Goal: Connect with others: Connect with others

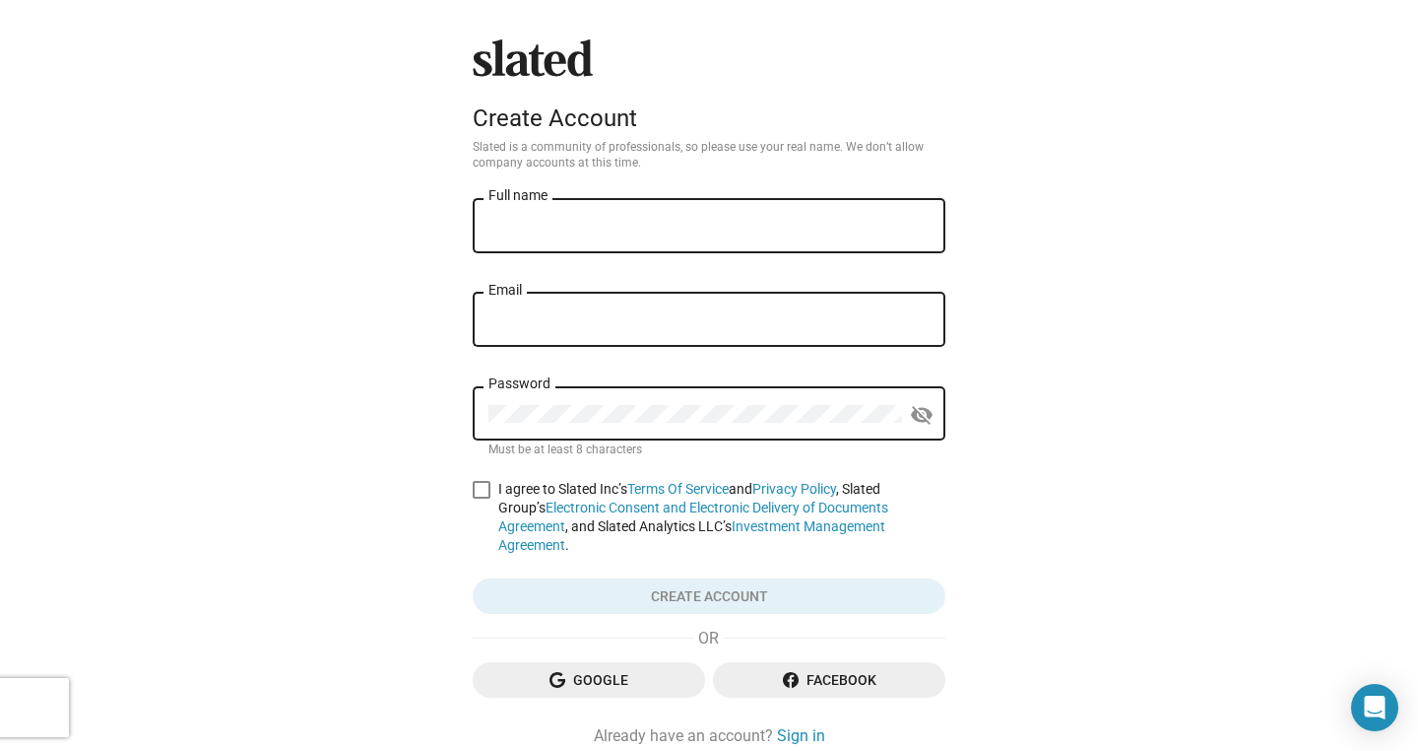
click at [1166, 378] on div "Slated Create Account Slated is a community of professionals, so please use you…" at bounding box center [709, 418] width 1418 height 837
click at [784, 725] on link "Sign in" at bounding box center [801, 735] width 48 height 21
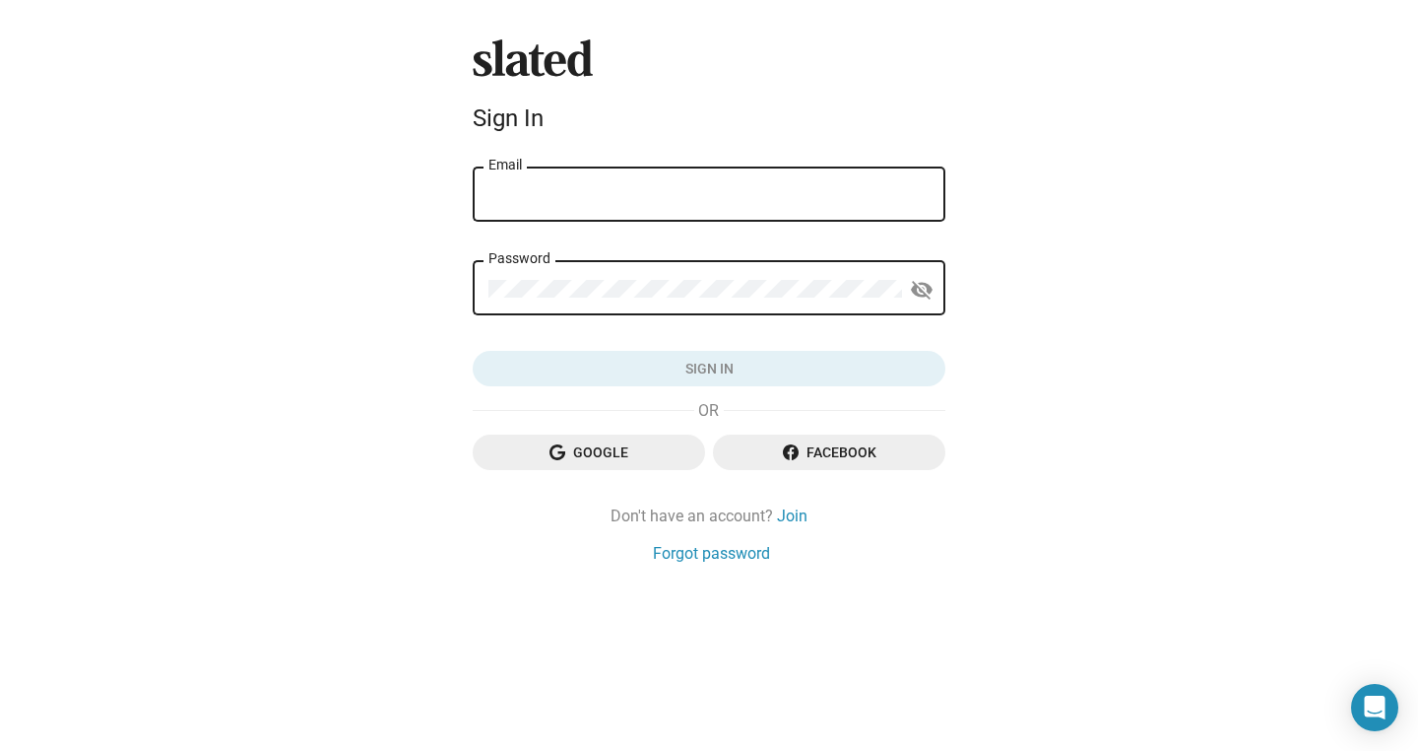
type input "wsperuzzi@gmail.com"
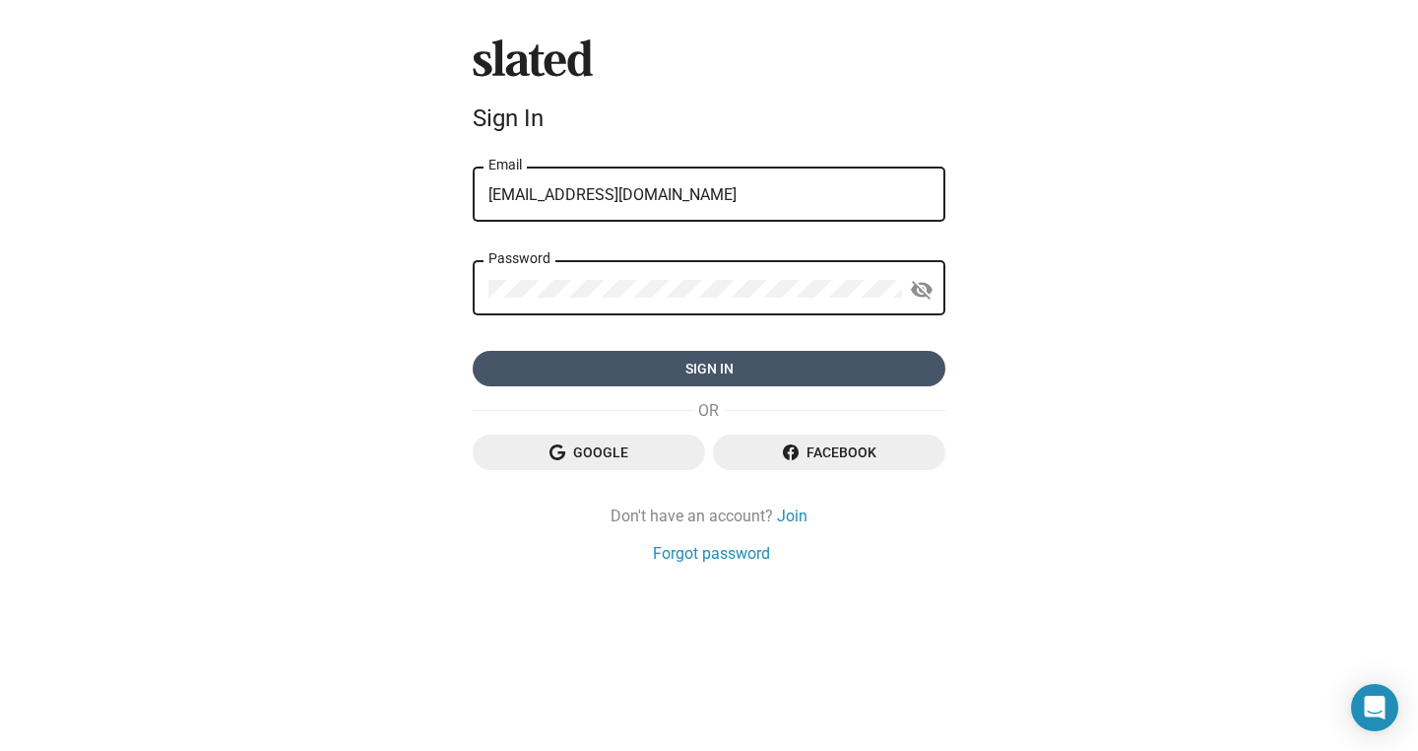
click at [874, 365] on span "Sign in" at bounding box center [709, 368] width 441 height 35
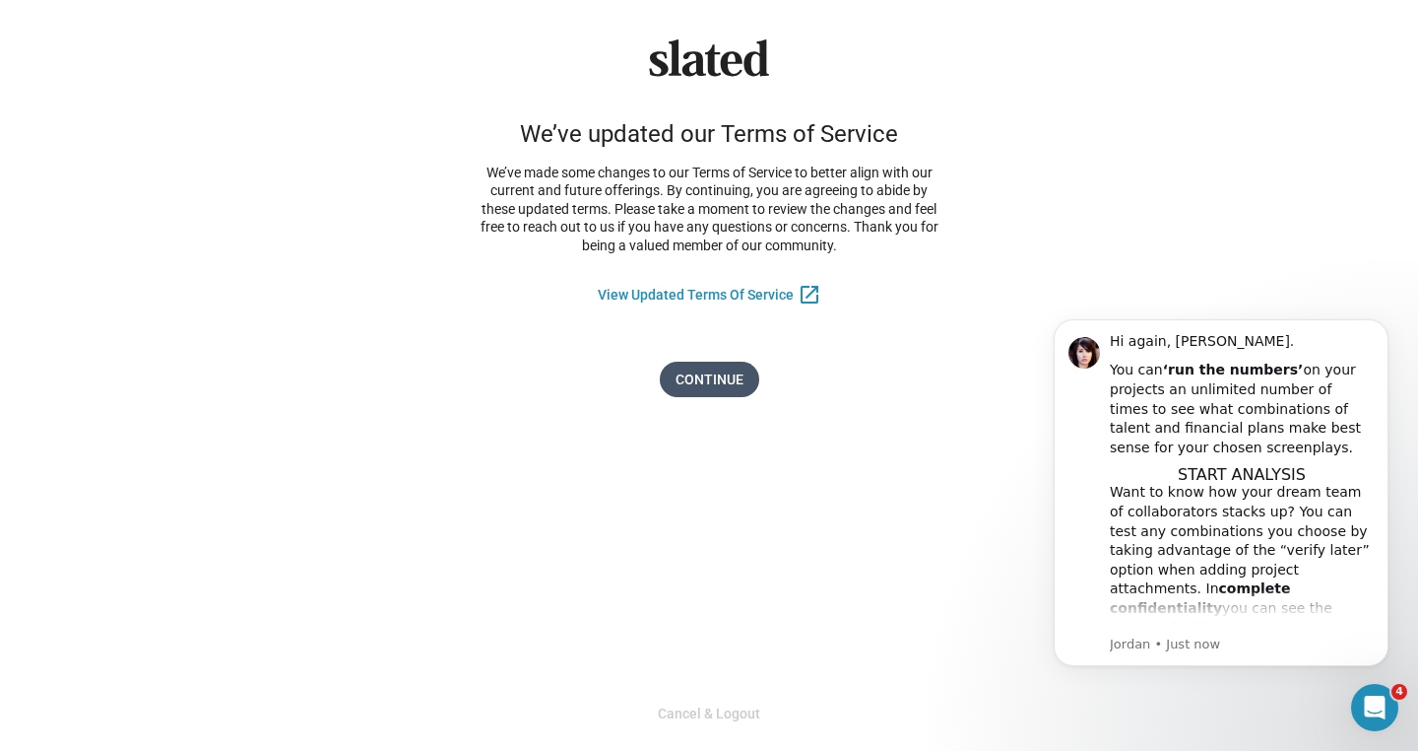
click at [703, 376] on span "Continue" at bounding box center [710, 378] width 68 height 35
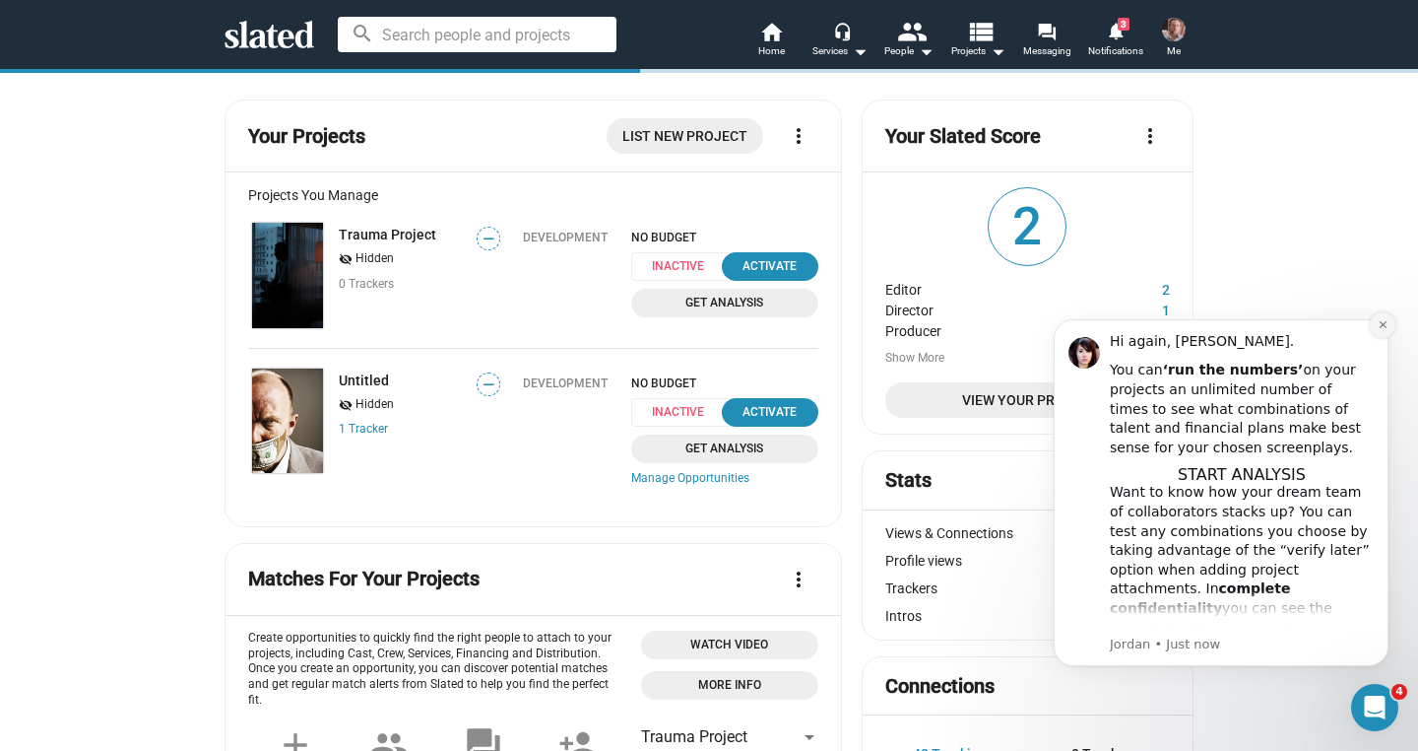
click at [1384, 326] on icon "Dismiss notification" at bounding box center [1382, 324] width 7 height 7
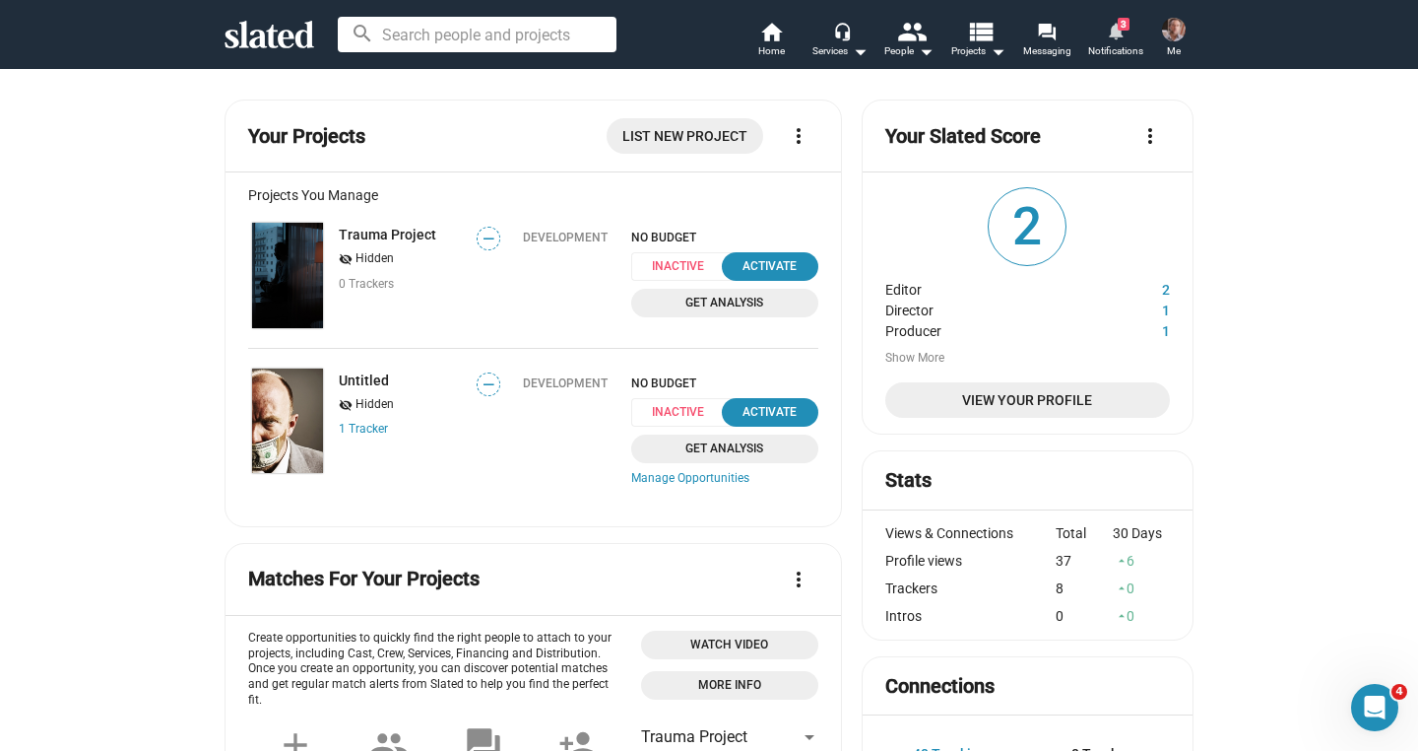
click at [1115, 38] on mat-icon "notifications" at bounding box center [1115, 30] width 19 height 19
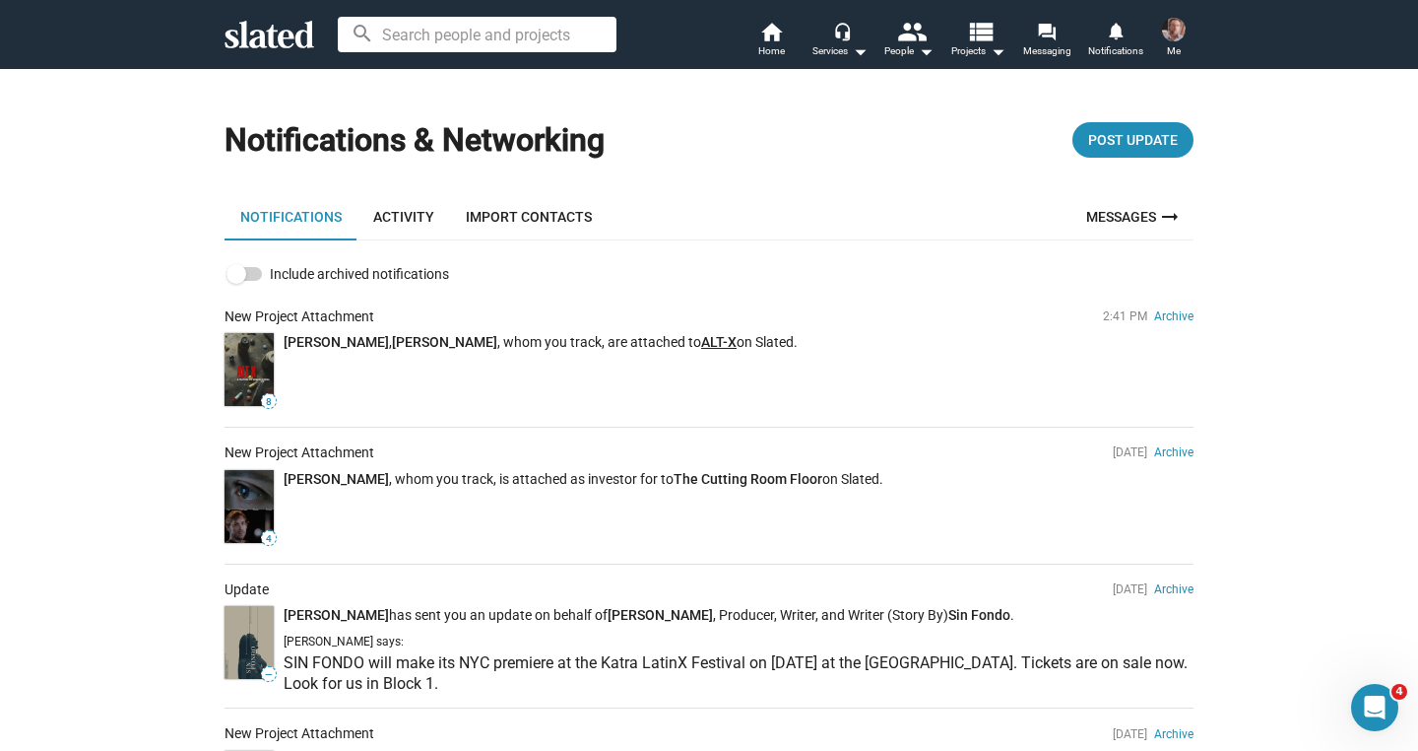
click at [701, 344] on link "ALT-X" at bounding box center [718, 342] width 35 height 16
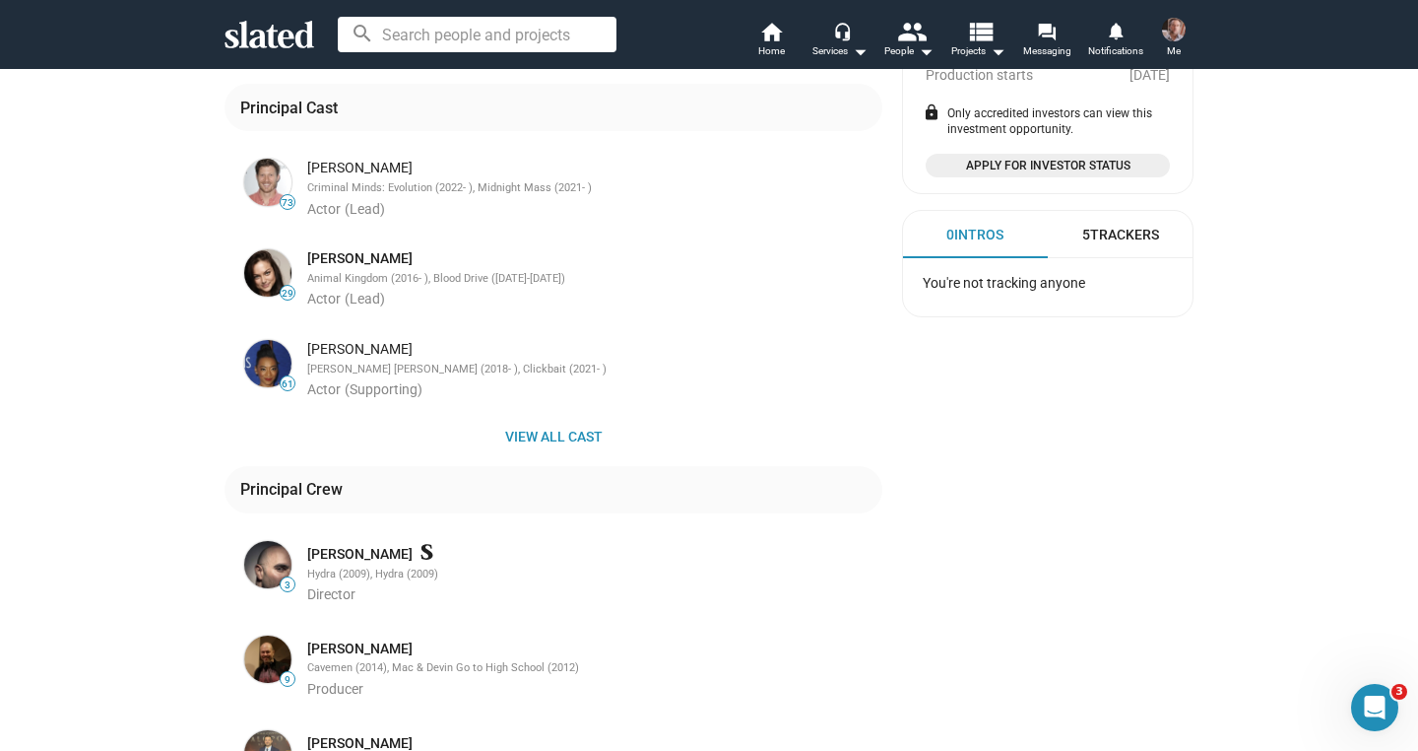
scroll to position [588, 0]
click at [530, 422] on span "View all cast" at bounding box center [553, 434] width 626 height 35
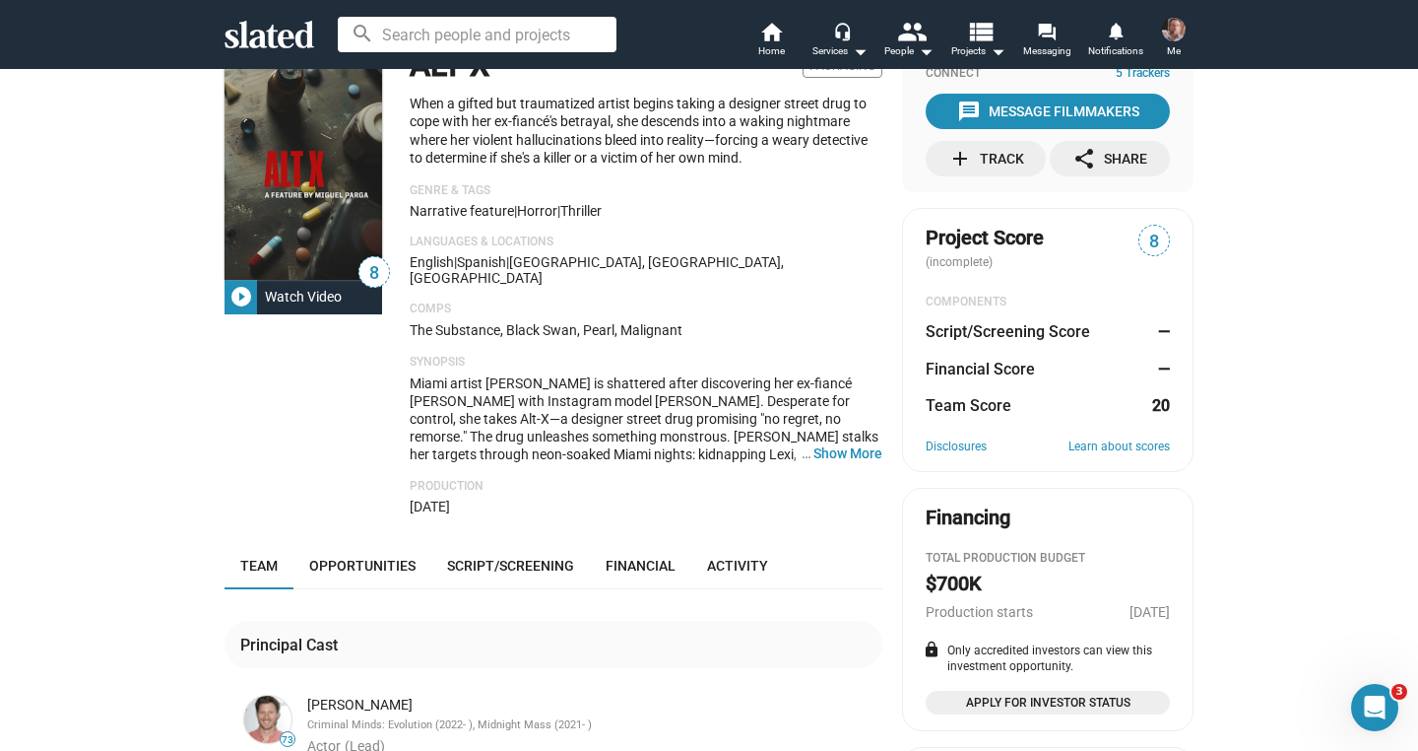
scroll to position [0, 0]
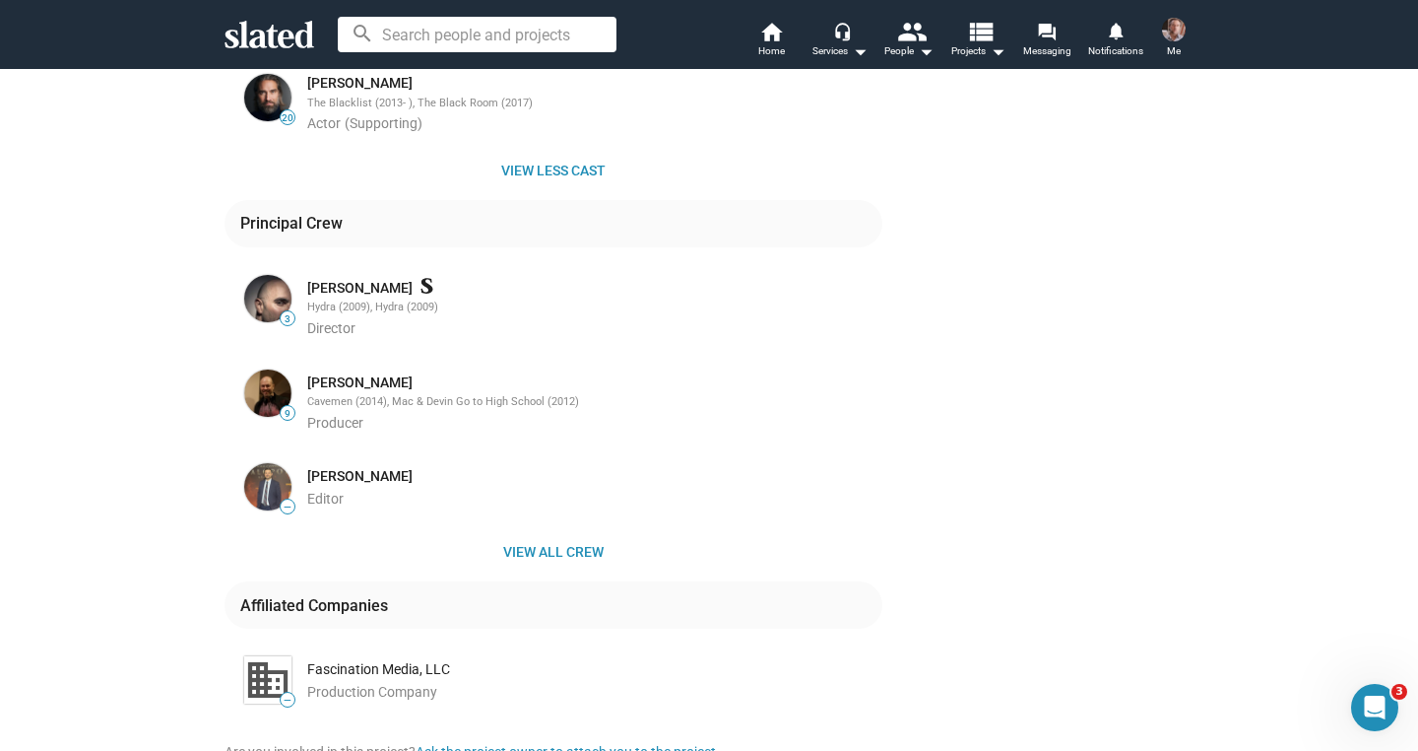
scroll to position [946, 0]
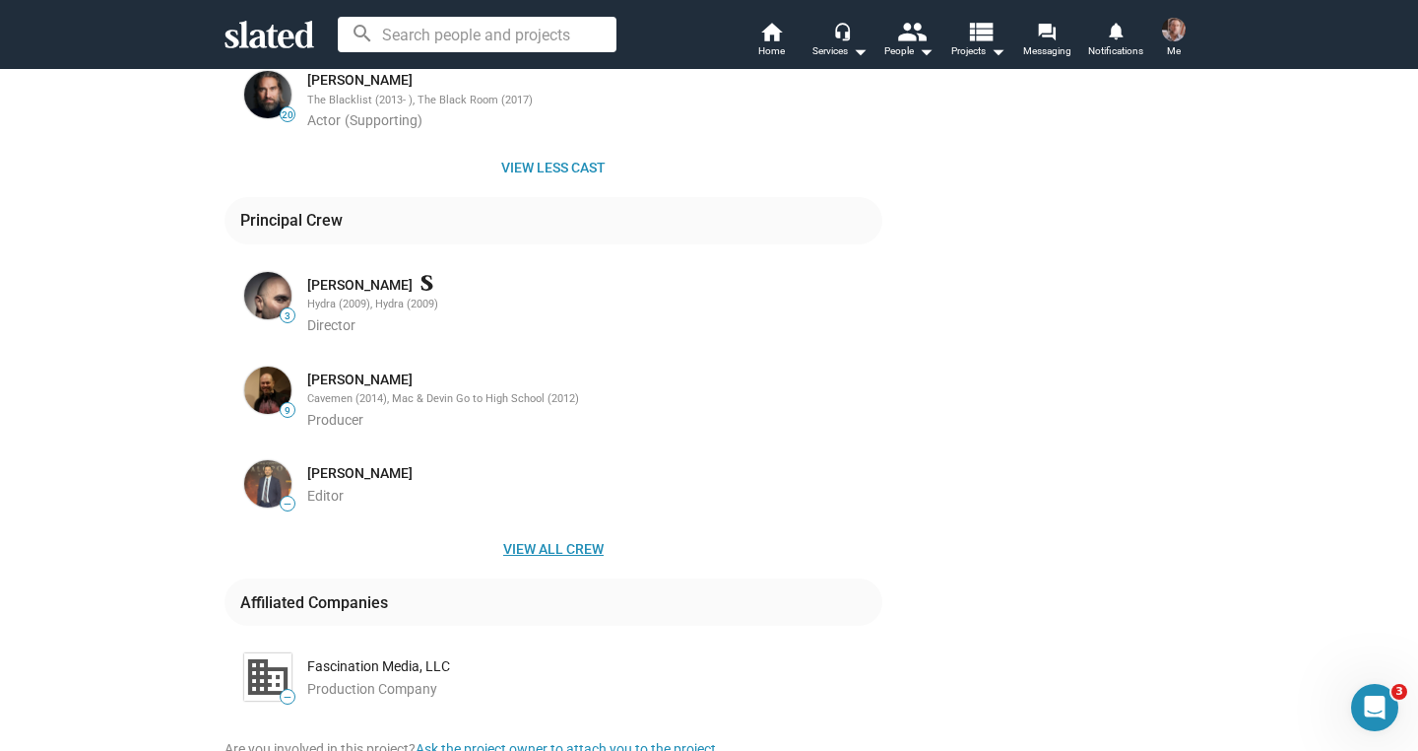
click at [534, 537] on span "View all crew" at bounding box center [553, 548] width 626 height 35
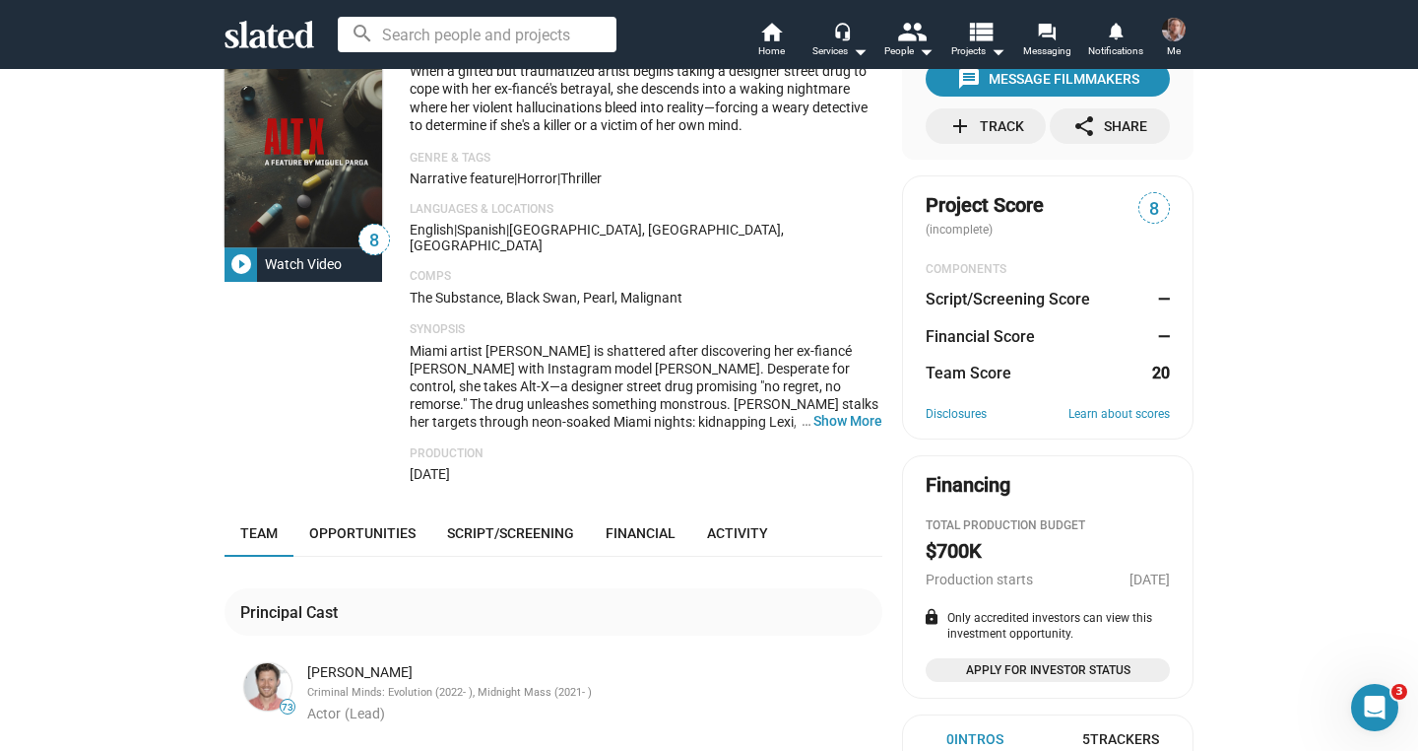
scroll to position [79, 0]
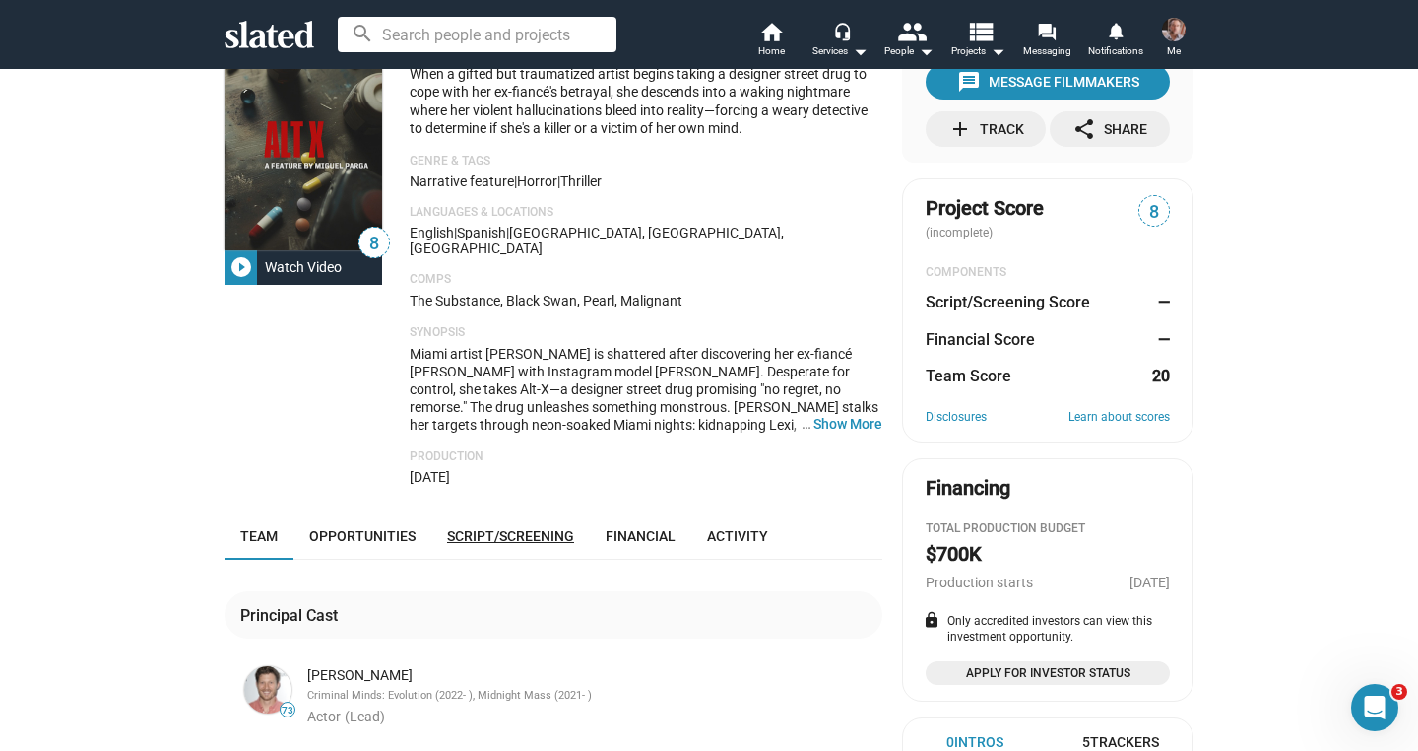
click at [494, 528] on span "Script/Screening" at bounding box center [510, 536] width 127 height 16
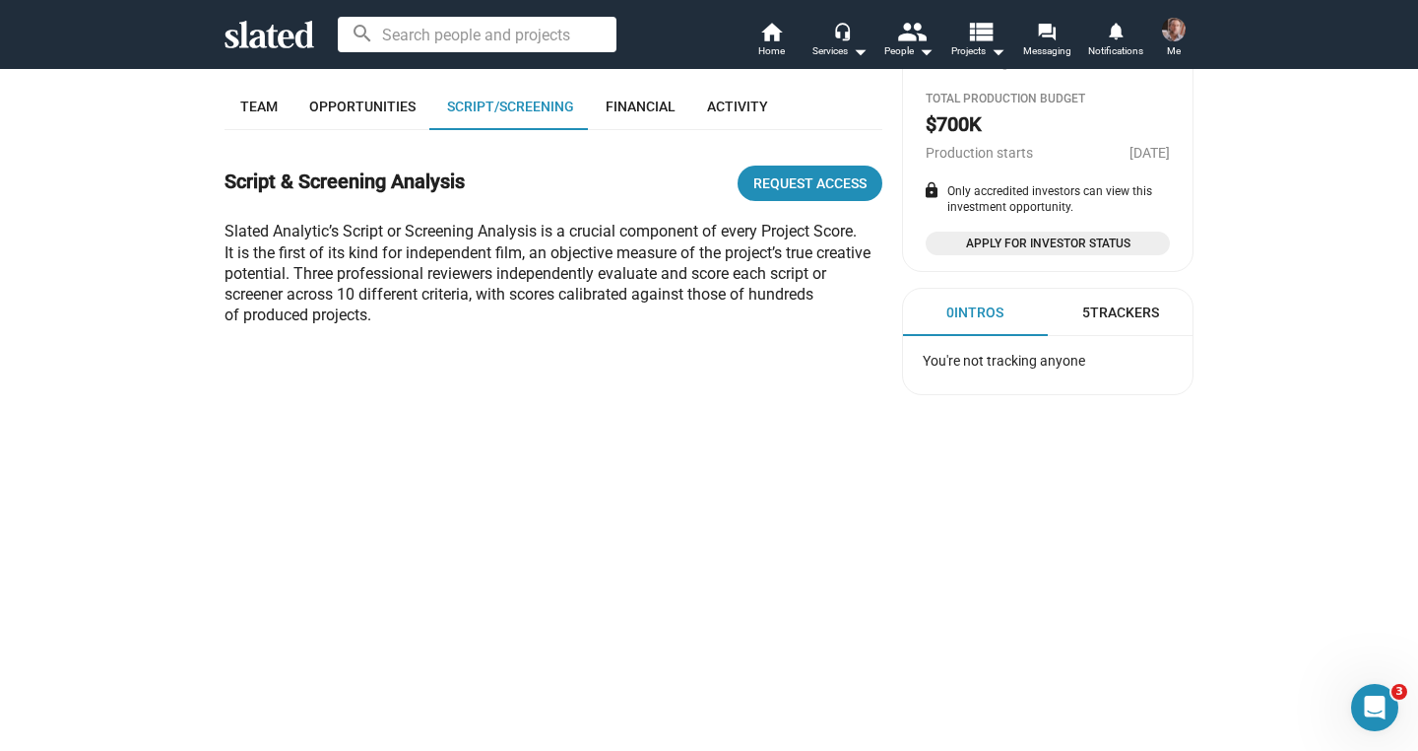
scroll to position [509, 0]
click at [1345, 286] on div "8 play_circle_filled Watch Video ALT-X Packaging When a gifted but traumatized …" at bounding box center [709, 230] width 1418 height 1343
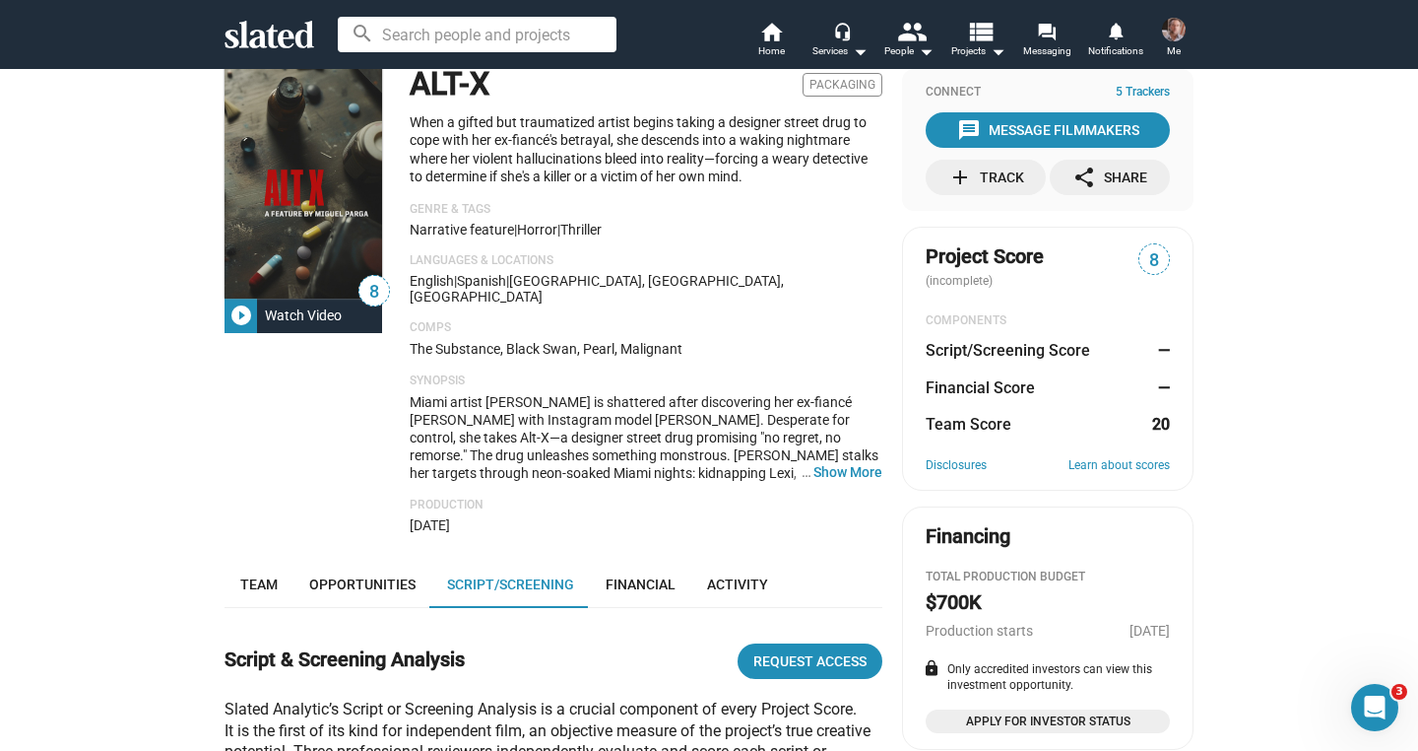
scroll to position [0, 0]
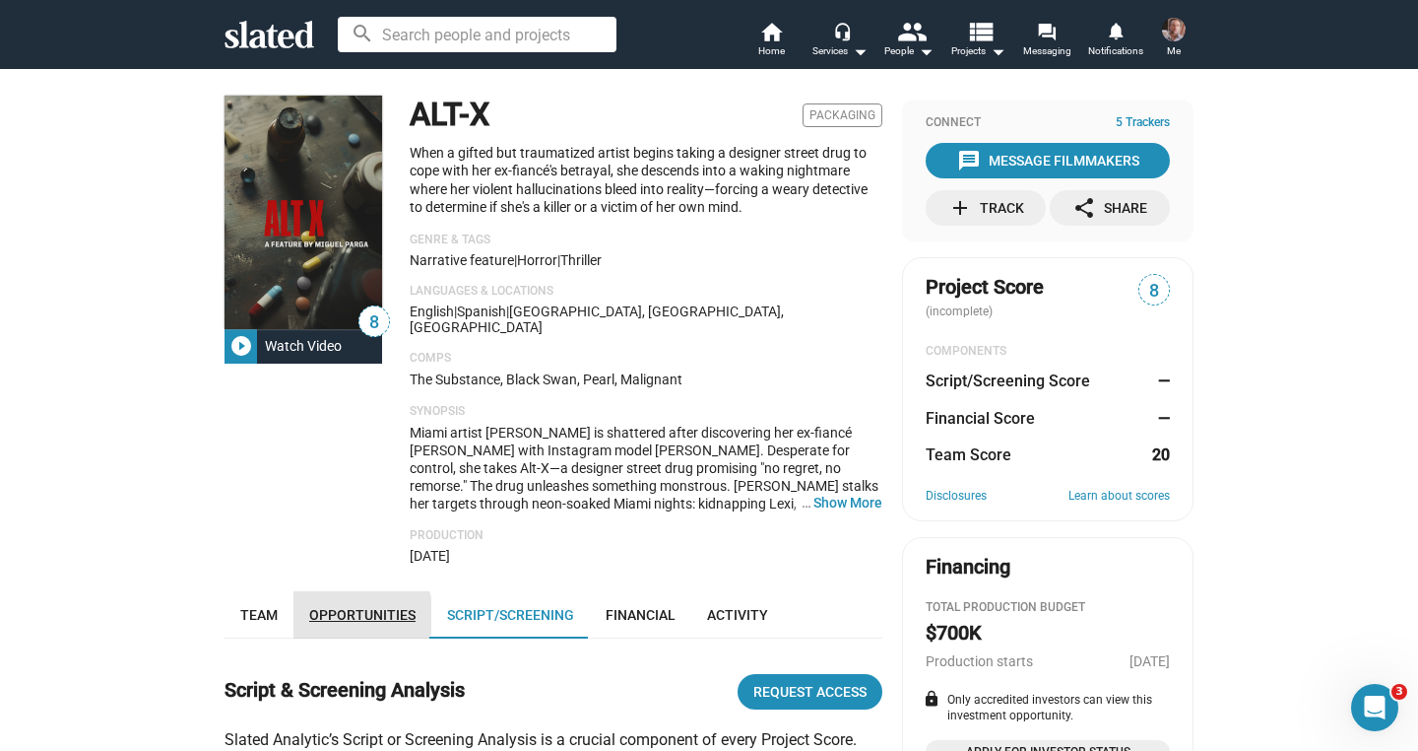
click at [348, 607] on span "Opportunities" at bounding box center [362, 615] width 106 height 16
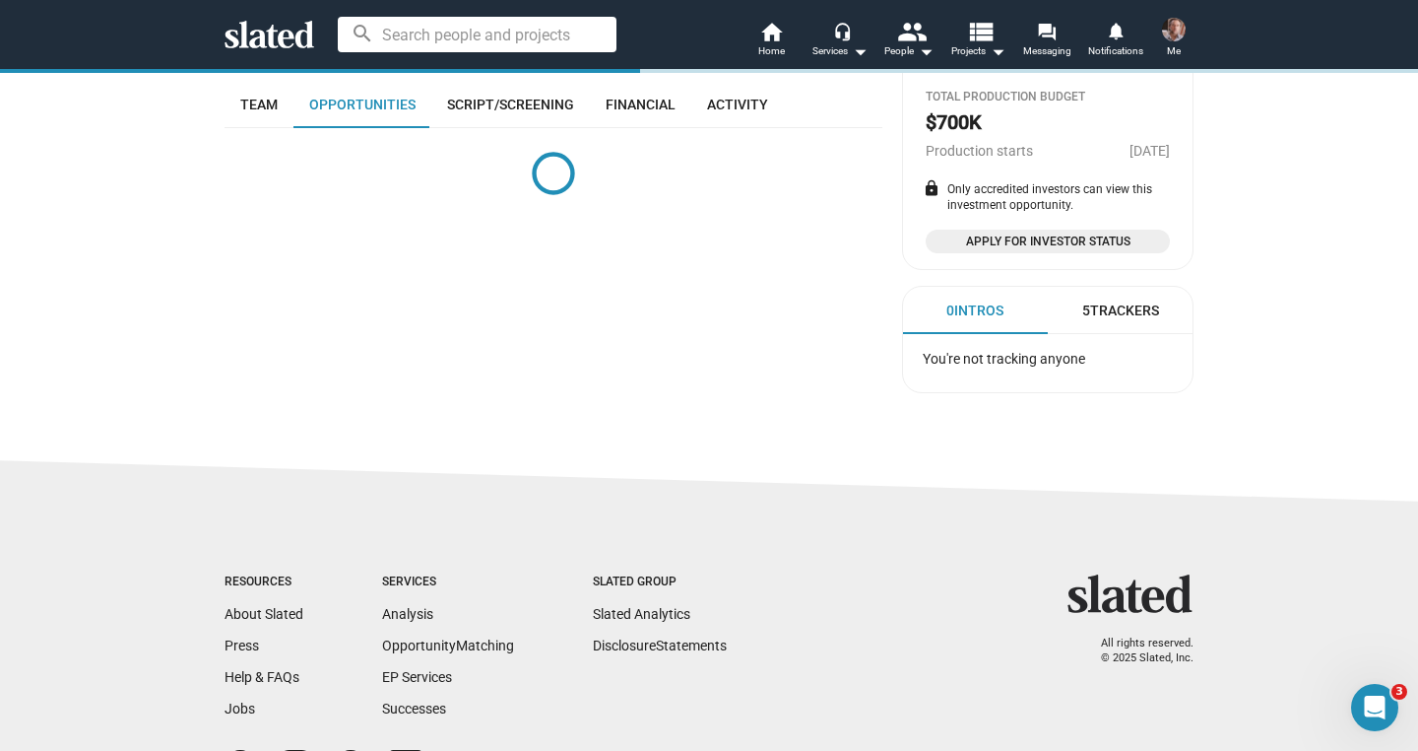
scroll to position [509, 0]
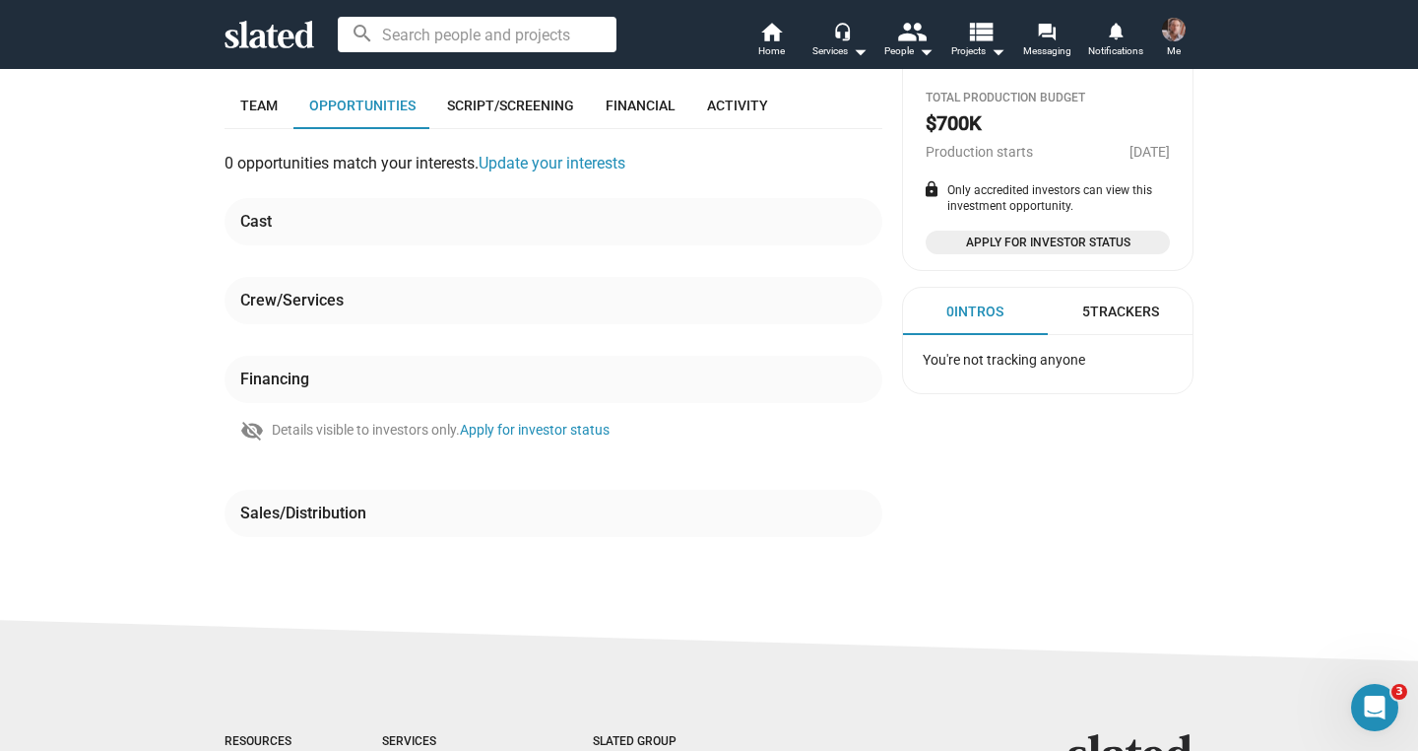
click at [71, 321] on div "8 play_circle_filled Watch Video ALT-X Packaging When a gifted but traumatized …" at bounding box center [709, 87] width 1418 height 1057
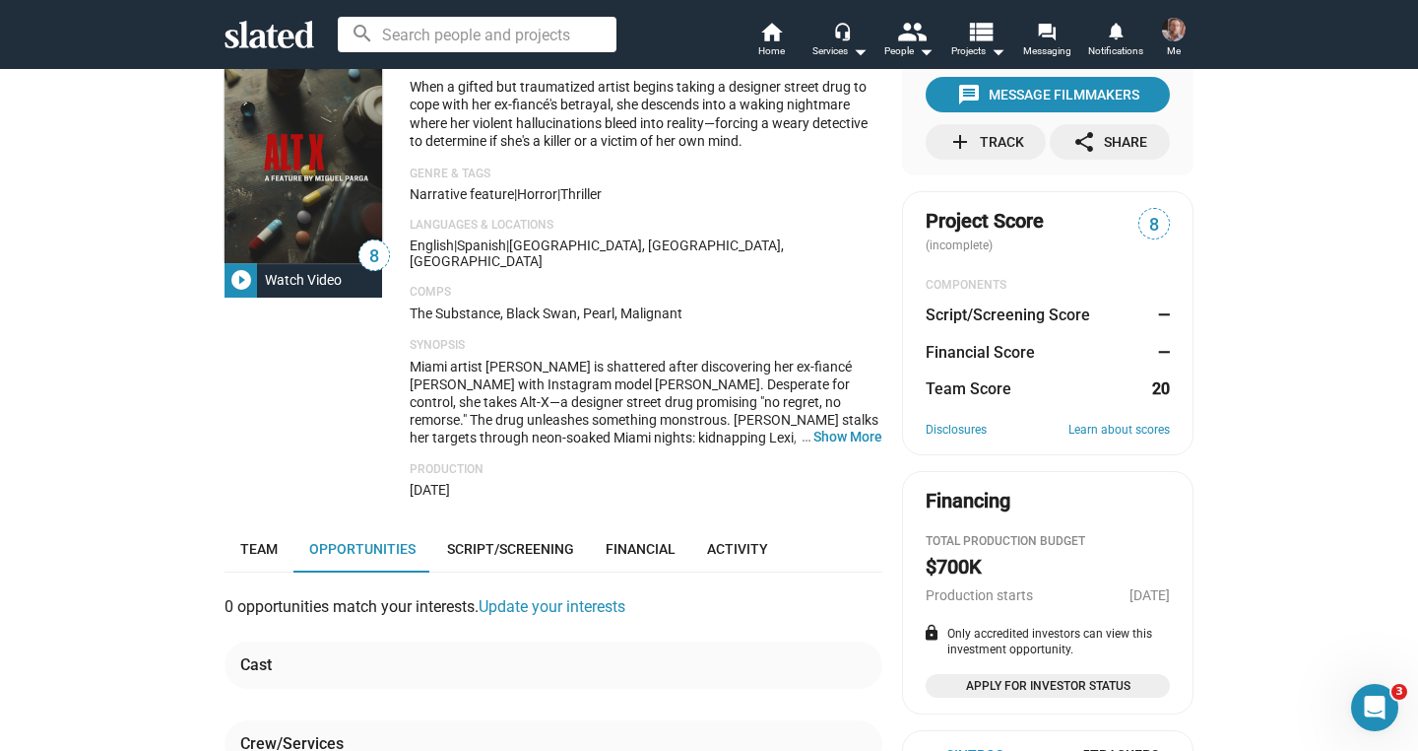
scroll to position [0, 0]
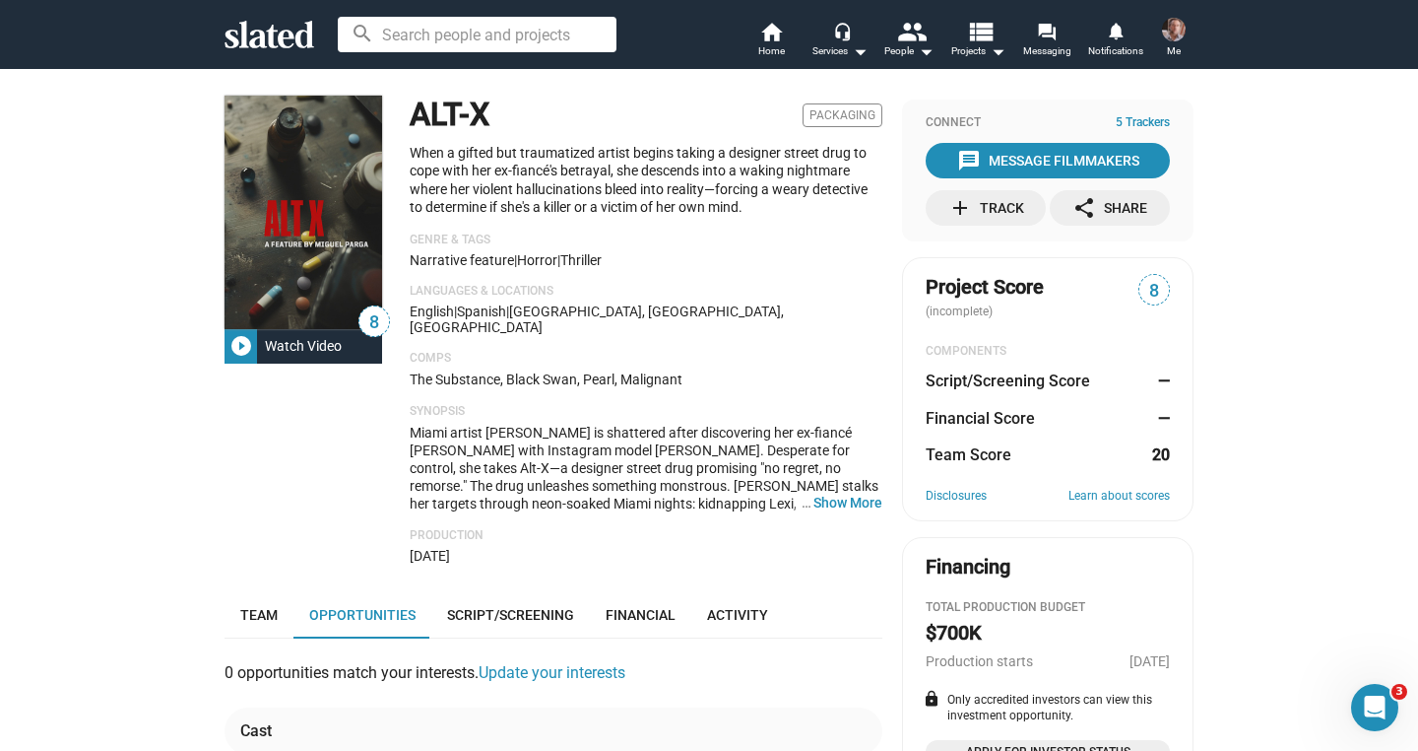
click at [229, 345] on mat-icon "play_circle_filled" at bounding box center [241, 346] width 24 height 24
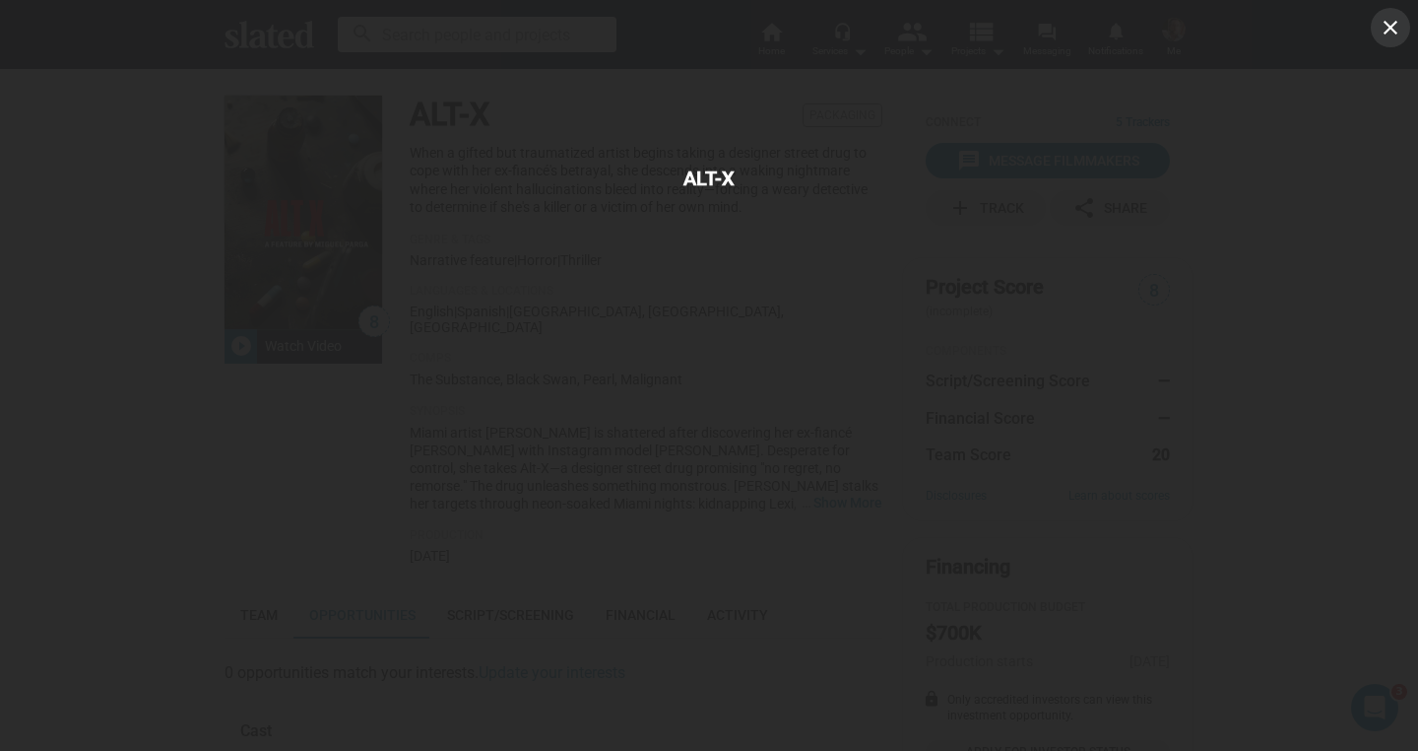
click at [1397, 25] on mat-icon "close" at bounding box center [1391, 28] width 24 height 24
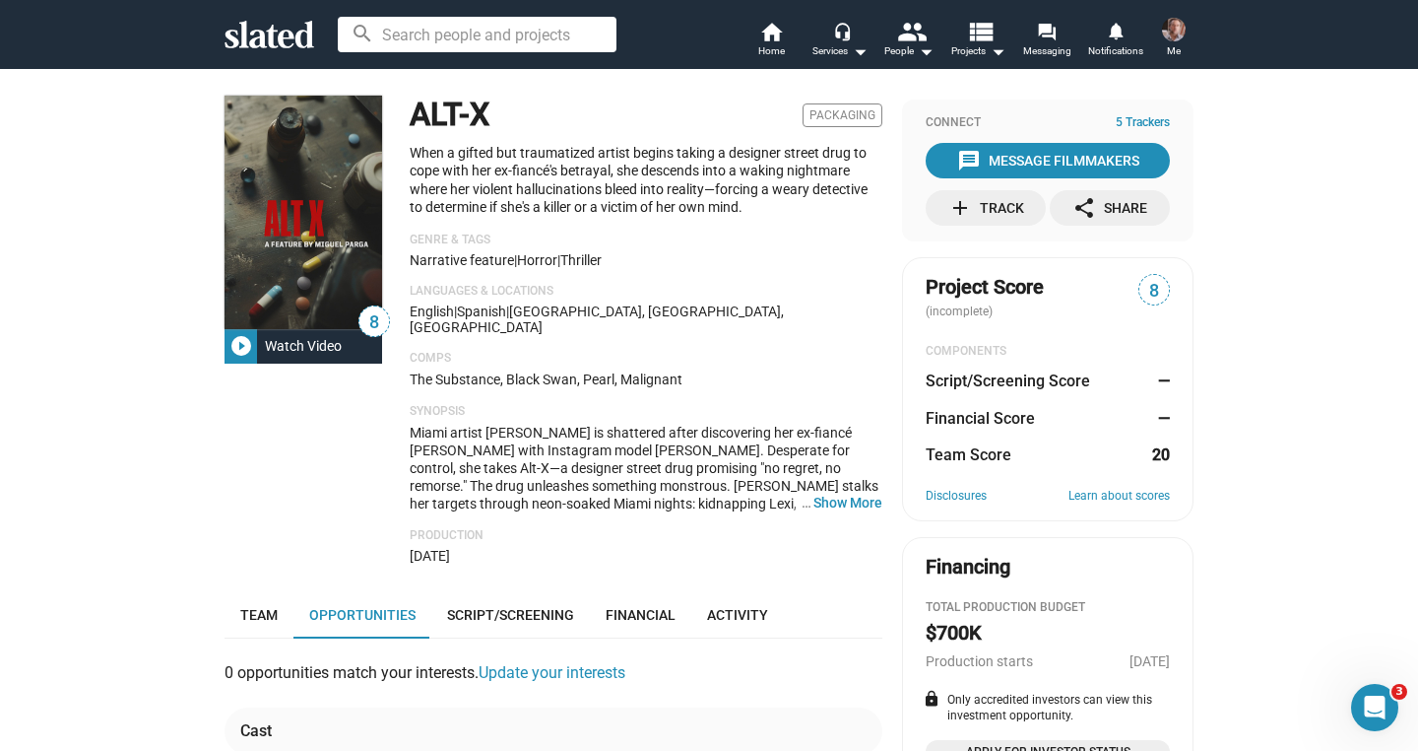
click at [106, 374] on div "8 play_circle_filled Watch Video ALT-X Packaging When a gifted but traumatized …" at bounding box center [709, 596] width 1418 height 1057
click at [755, 262] on div "Narrative feature | Horror | Thriller" at bounding box center [646, 260] width 473 height 16
click at [264, 36] on icon at bounding box center [270, 35] width 90 height 28
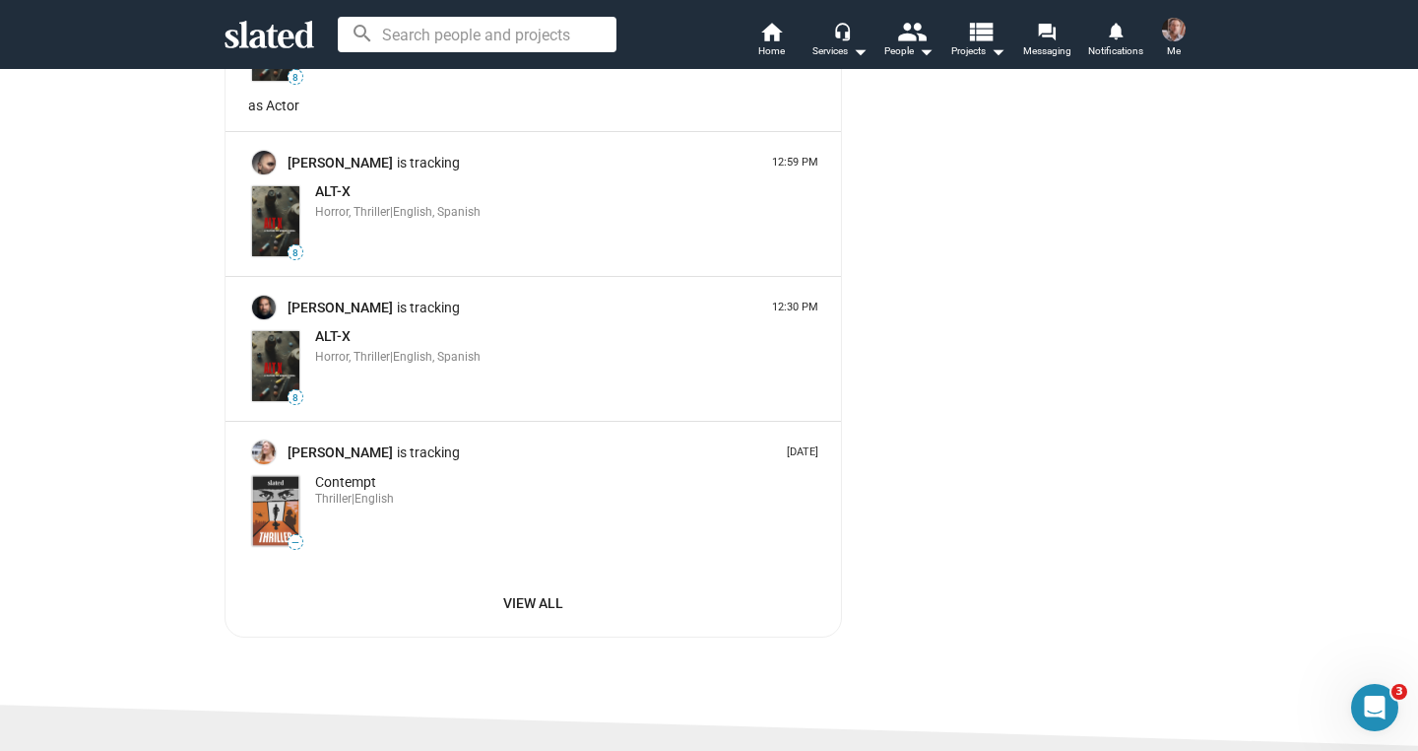
scroll to position [3735, 0]
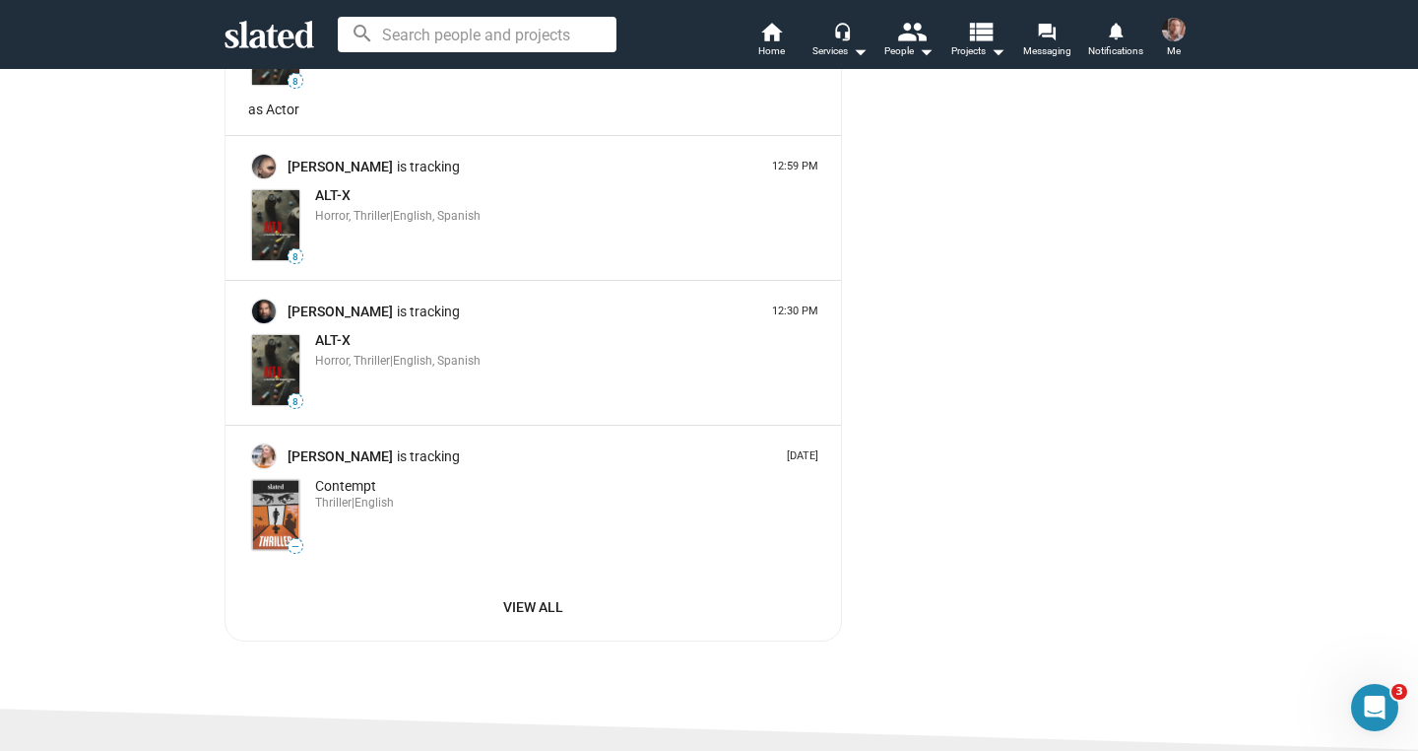
click at [536, 589] on span "View All" at bounding box center [533, 606] width 539 height 35
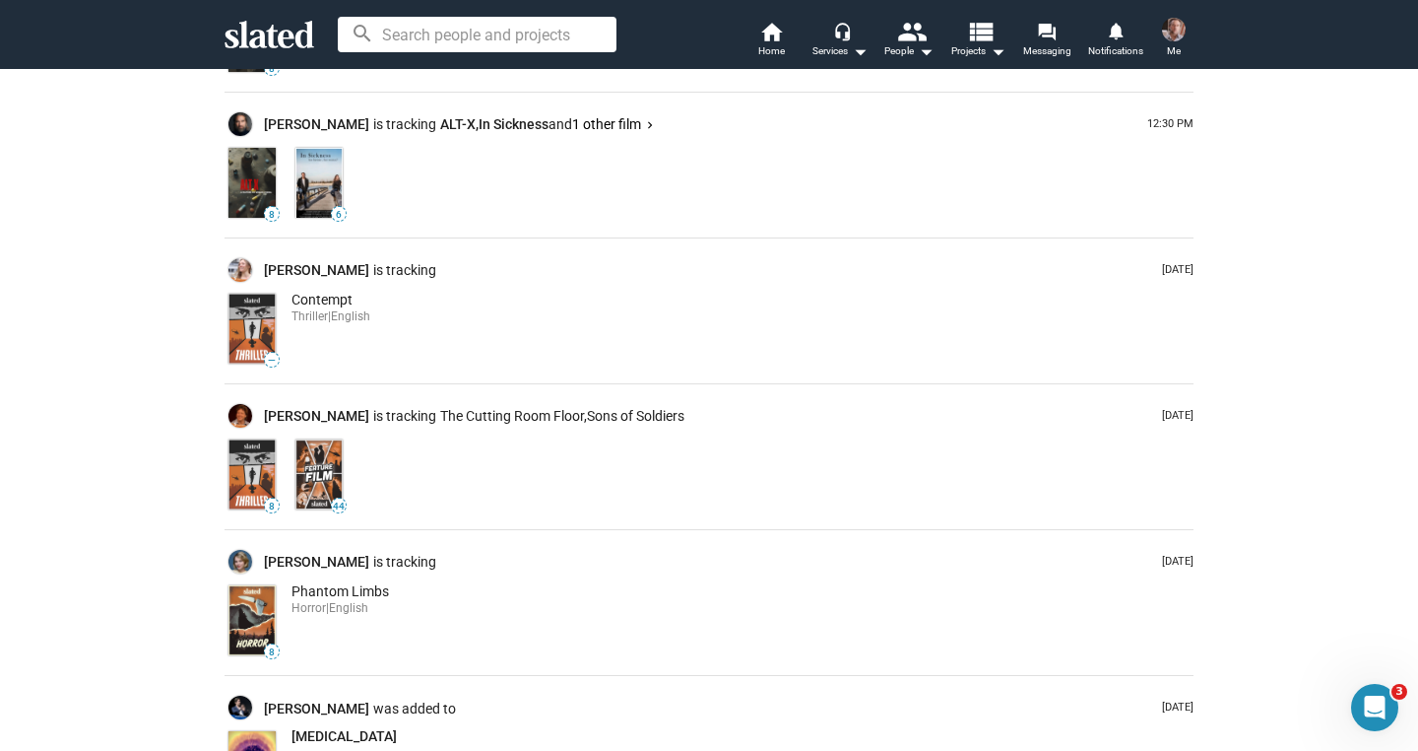
scroll to position [728, 0]
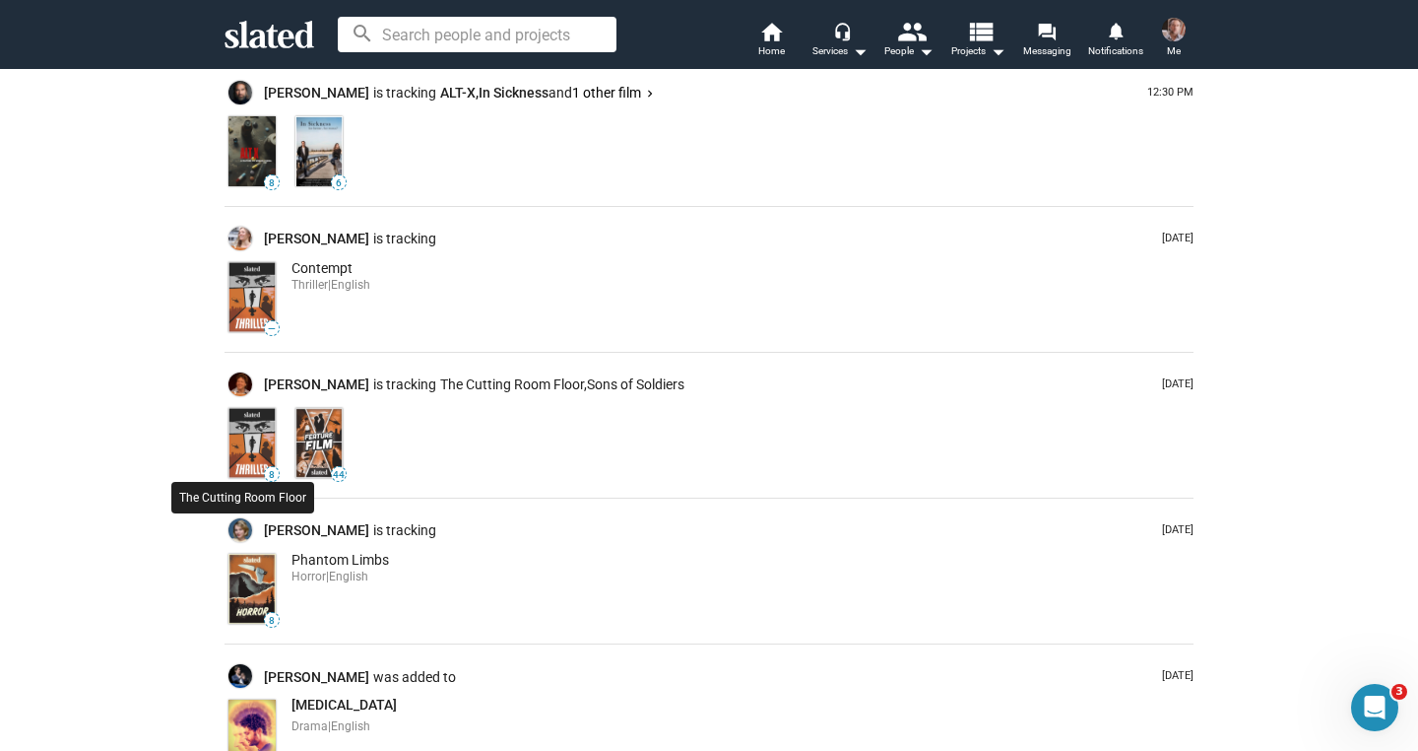
click at [238, 445] on img at bounding box center [252, 443] width 47 height 70
click at [240, 419] on img at bounding box center [252, 443] width 47 height 70
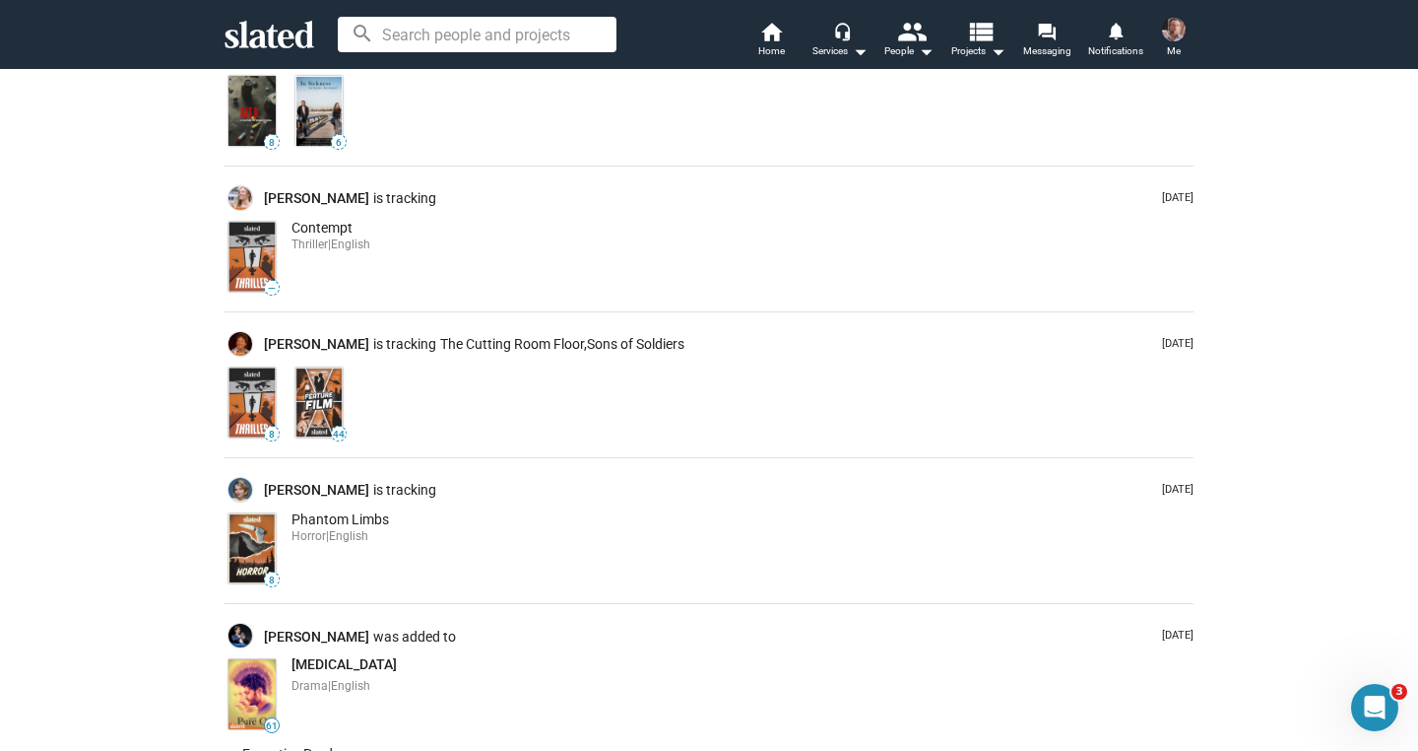
scroll to position [767, 0]
click at [245, 396] on img at bounding box center [252, 403] width 47 height 70
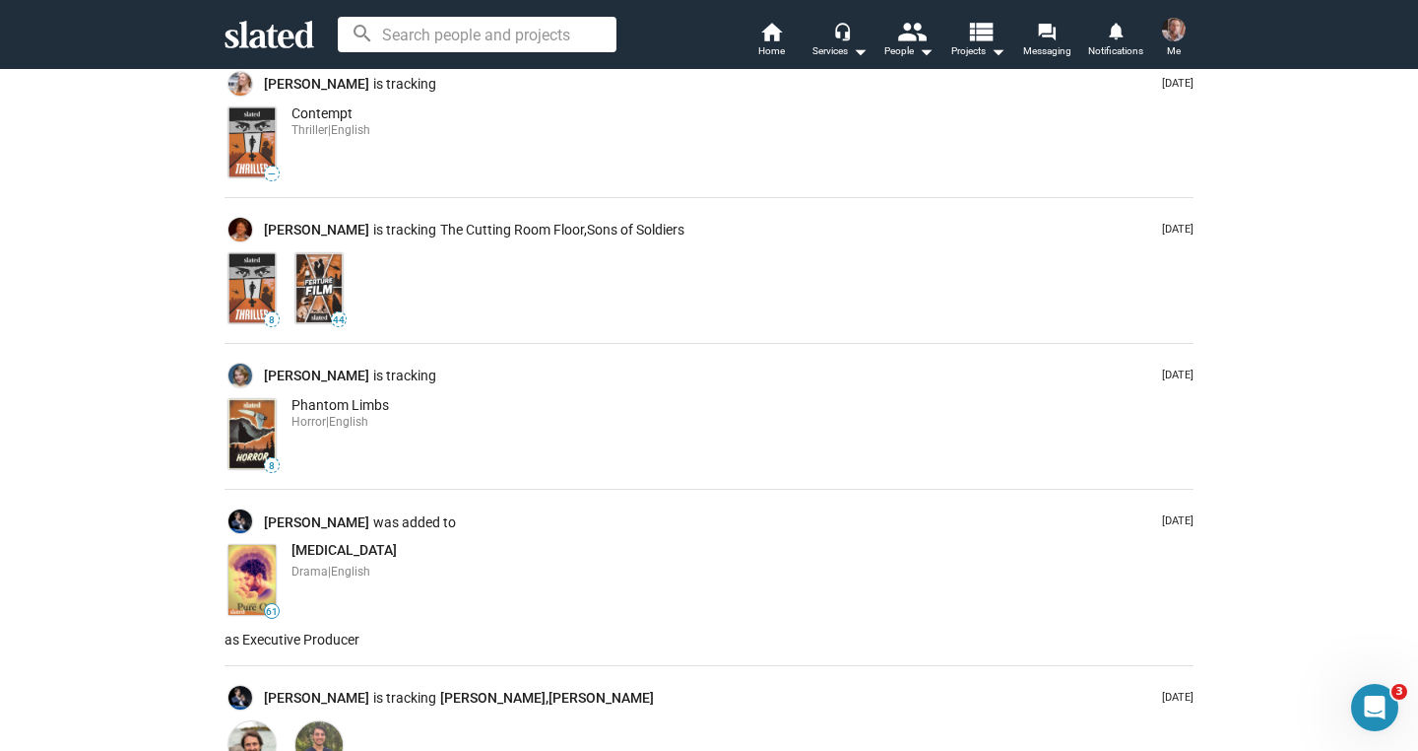
scroll to position [885, 0]
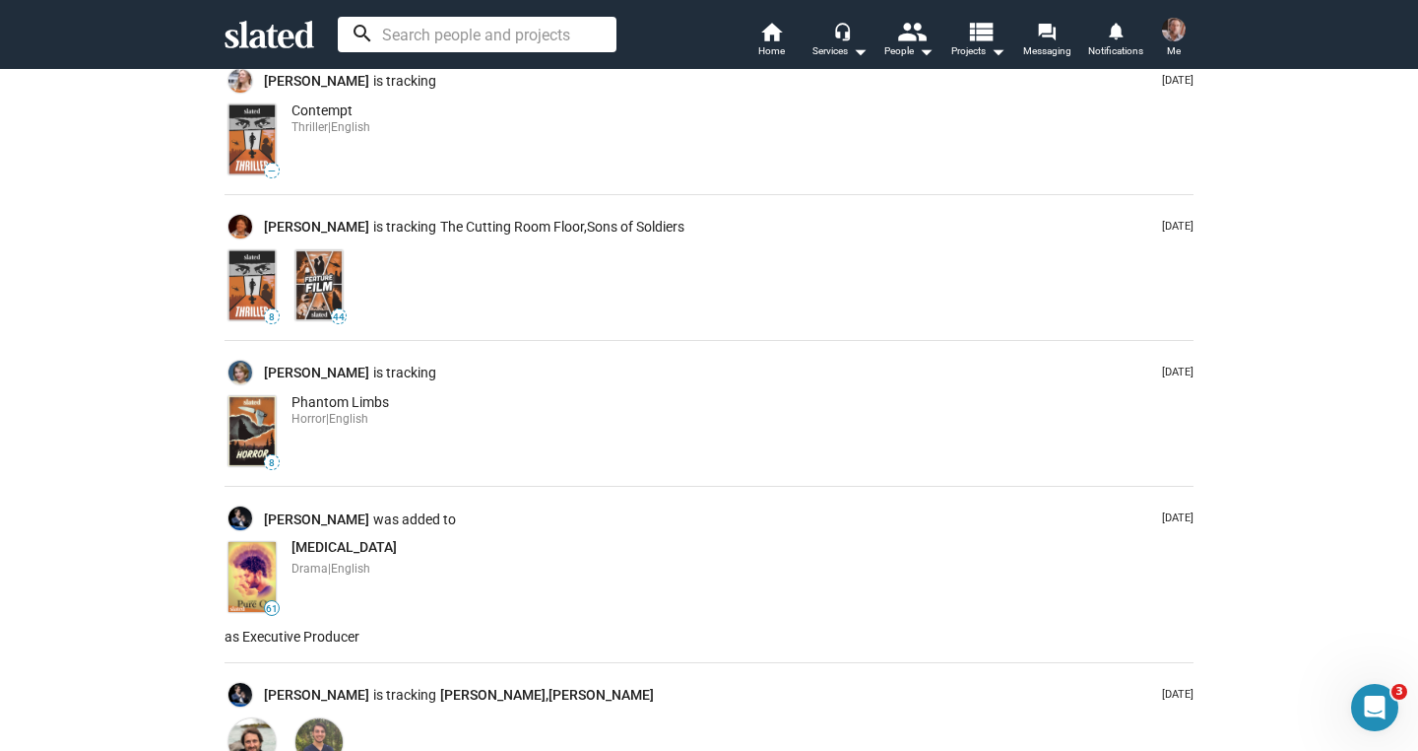
click at [452, 47] on input at bounding box center [477, 34] width 279 height 35
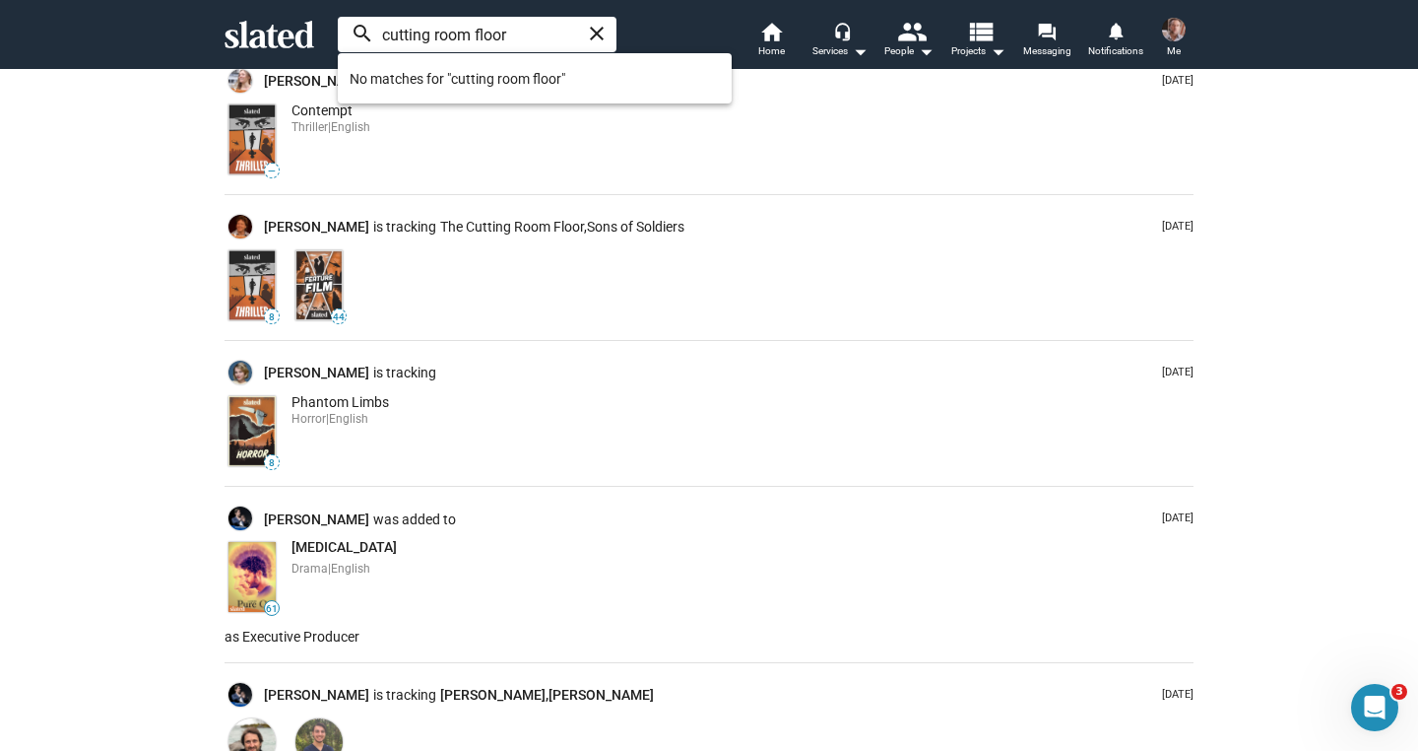
type input "cutting room floor"
click at [52, 486] on div "Notifications & Networking Post Update Notifications Activity Import Contacts M…" at bounding box center [709, 110] width 1418 height 1855
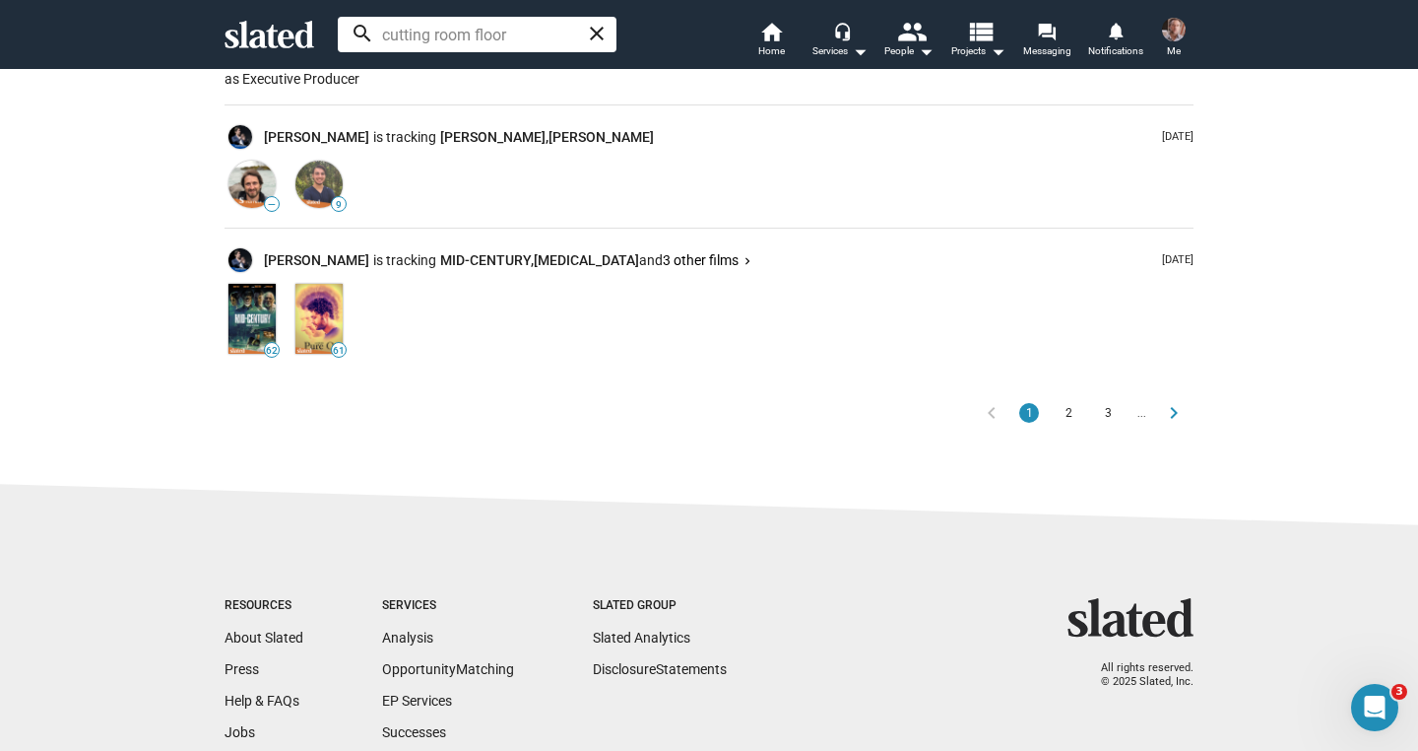
scroll to position [0, 0]
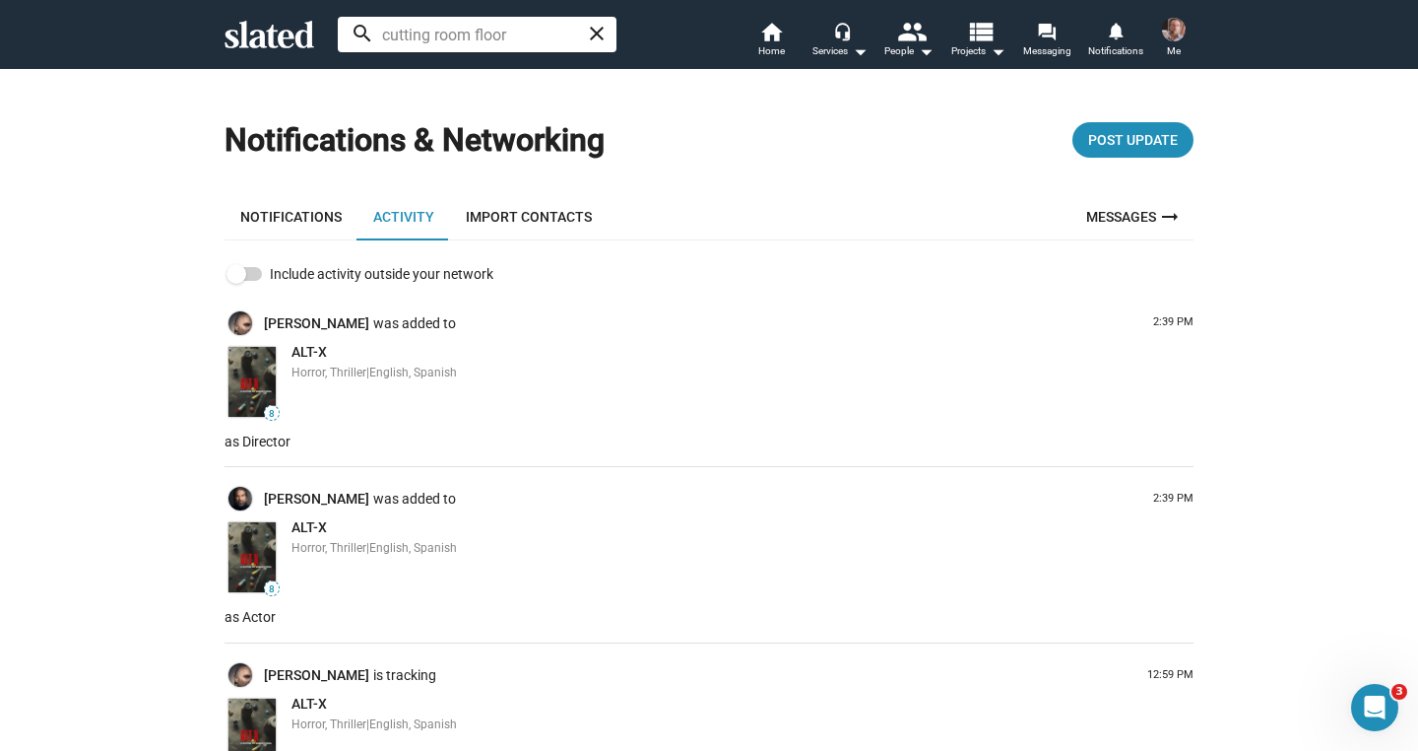
click at [270, 38] on icon at bounding box center [270, 35] width 90 height 28
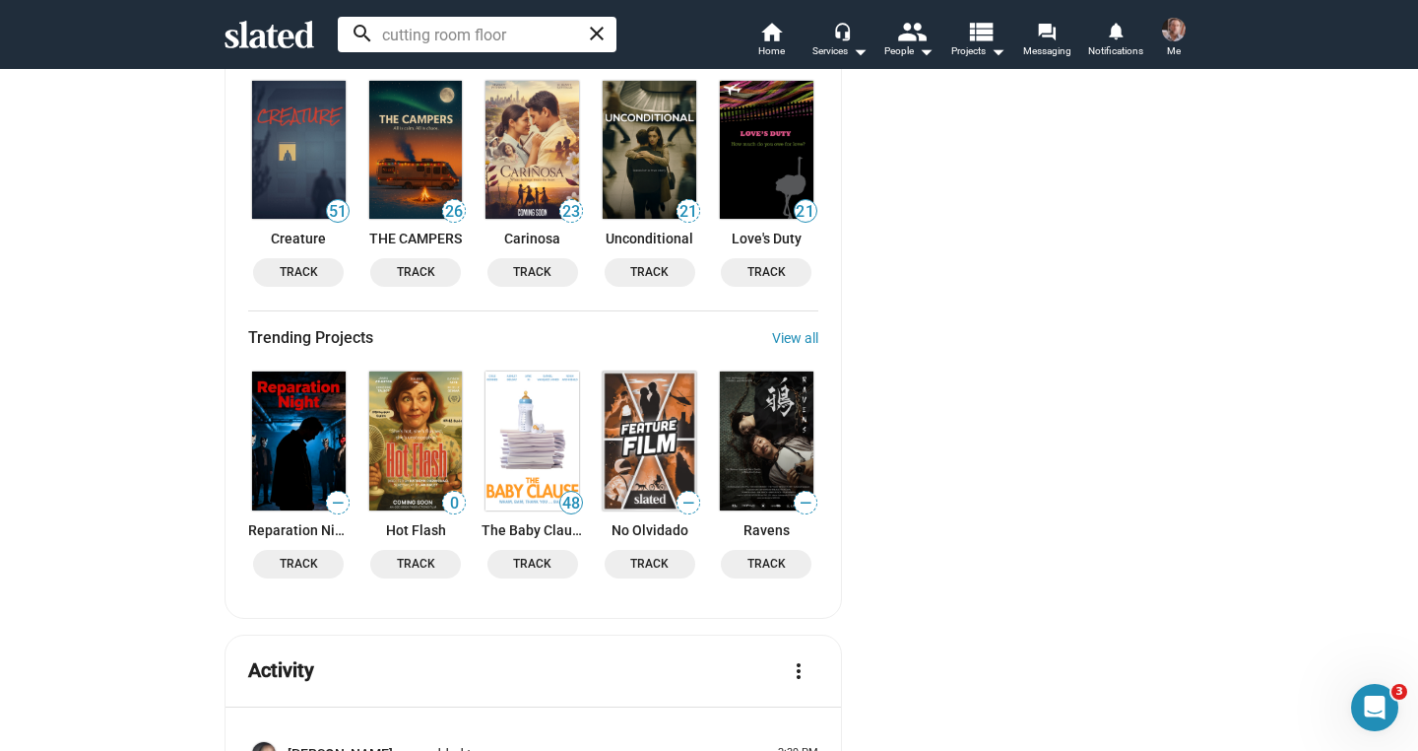
scroll to position [2819, 0]
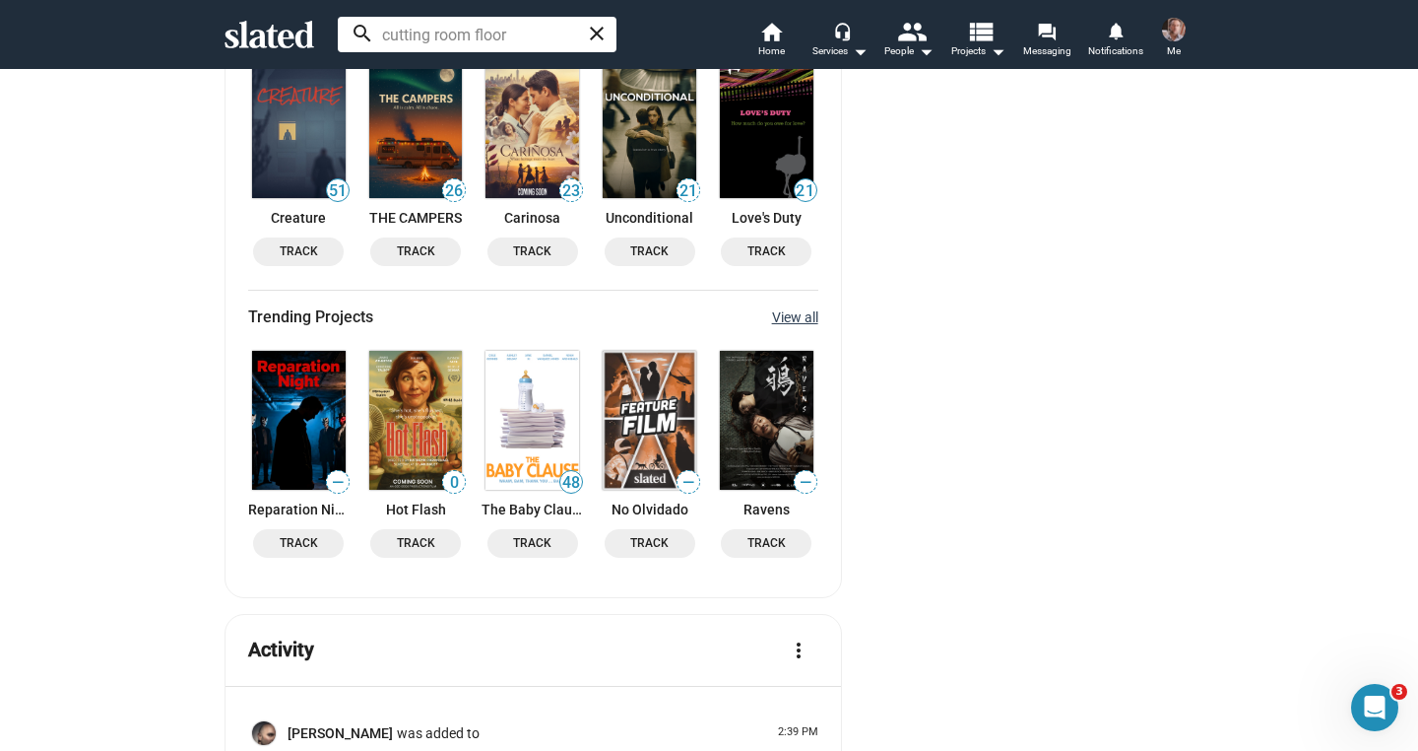
click at [783, 309] on link "View all" at bounding box center [795, 317] width 46 height 16
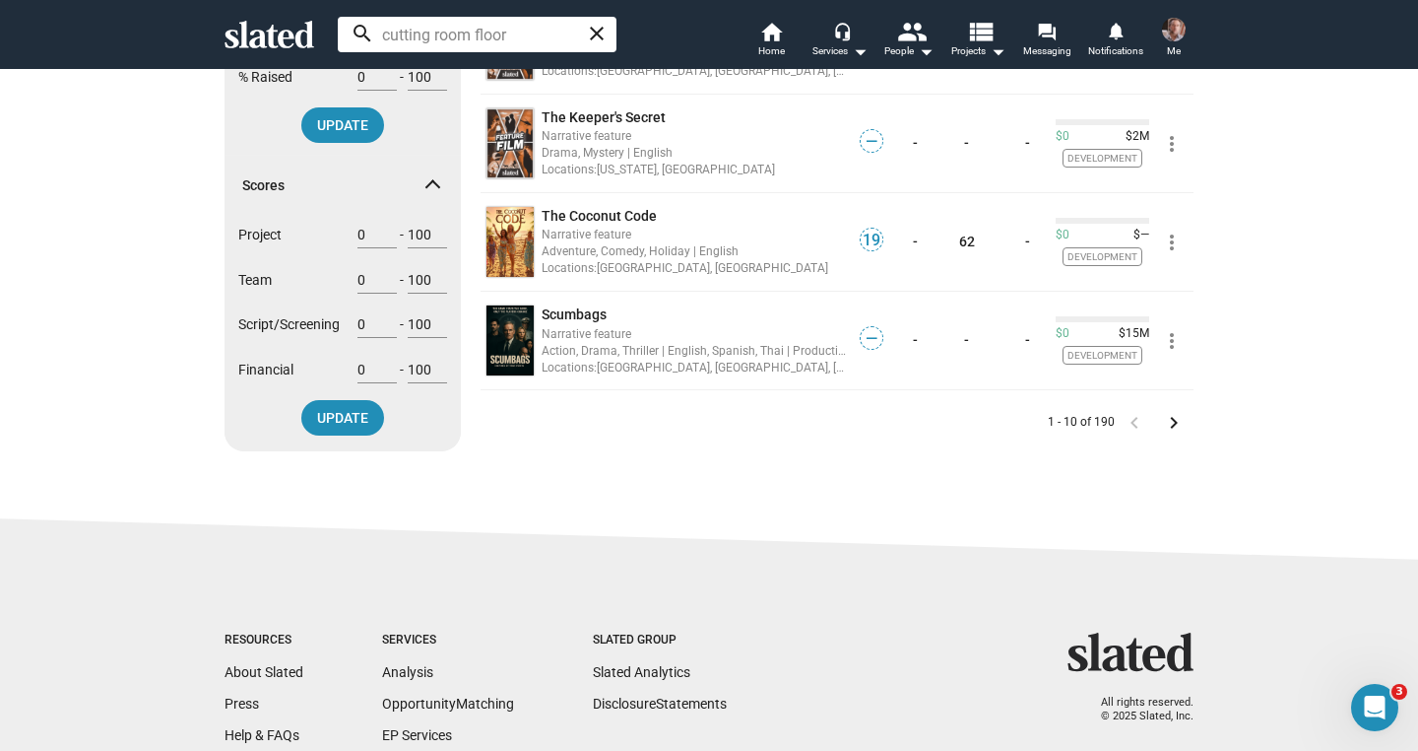
scroll to position [854, 0]
click at [1167, 420] on mat-icon "keyboard_arrow_right" at bounding box center [1174, 422] width 24 height 24
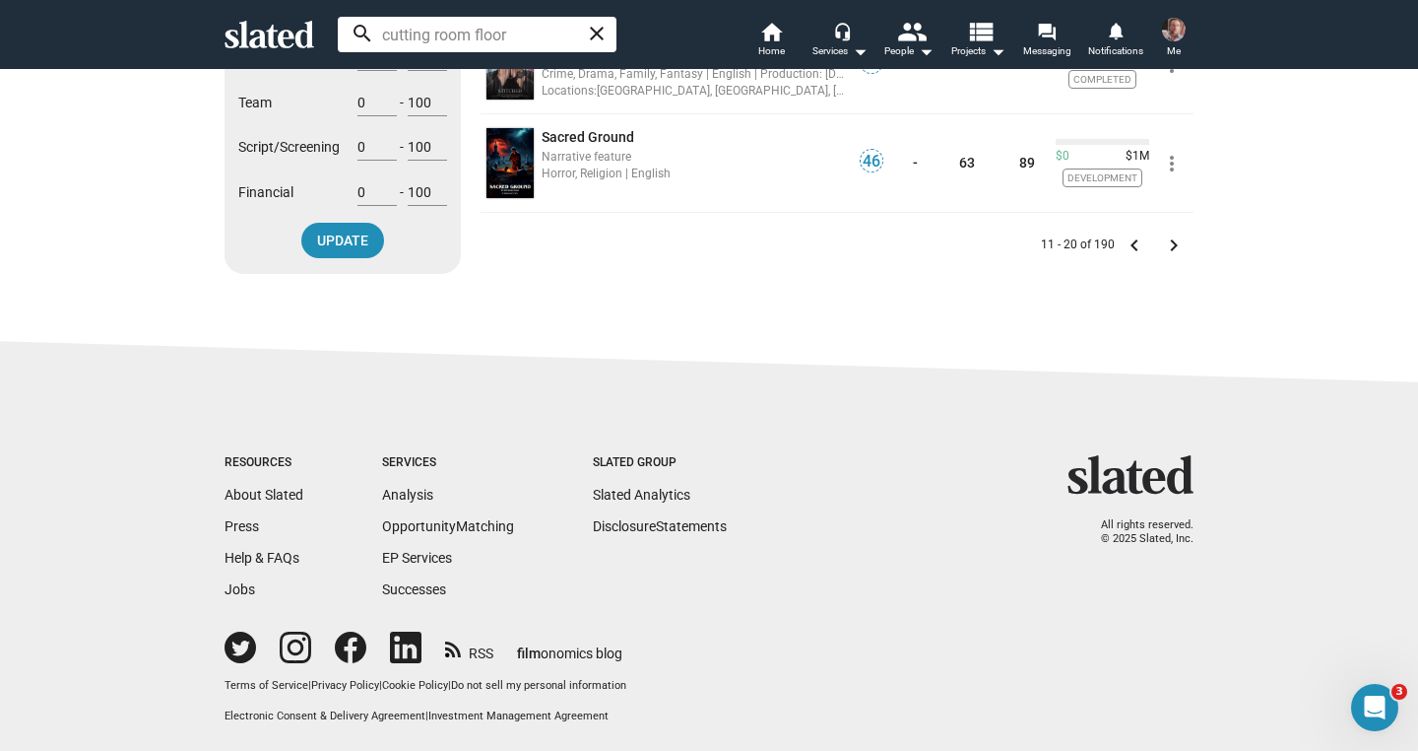
scroll to position [845, 0]
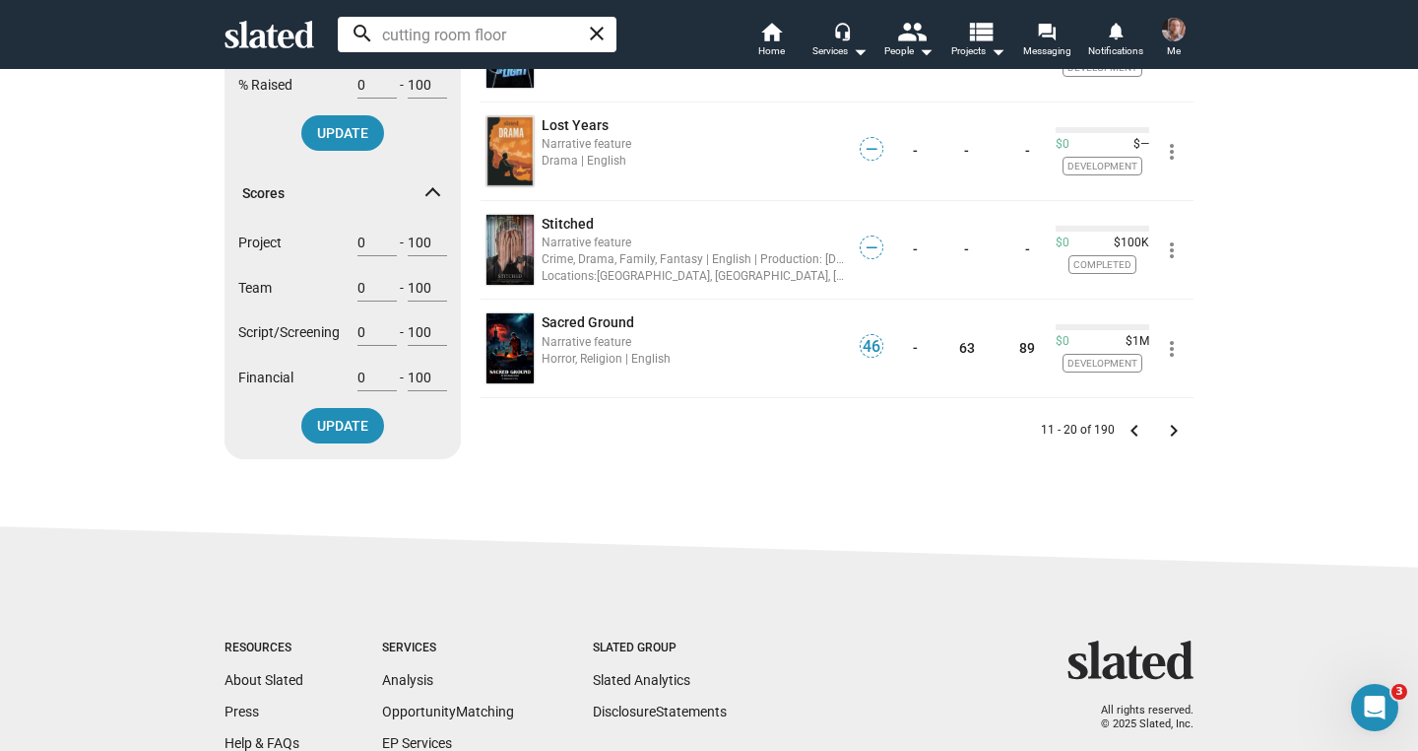
click at [1163, 430] on mat-icon "keyboard_arrow_right" at bounding box center [1174, 431] width 24 height 24
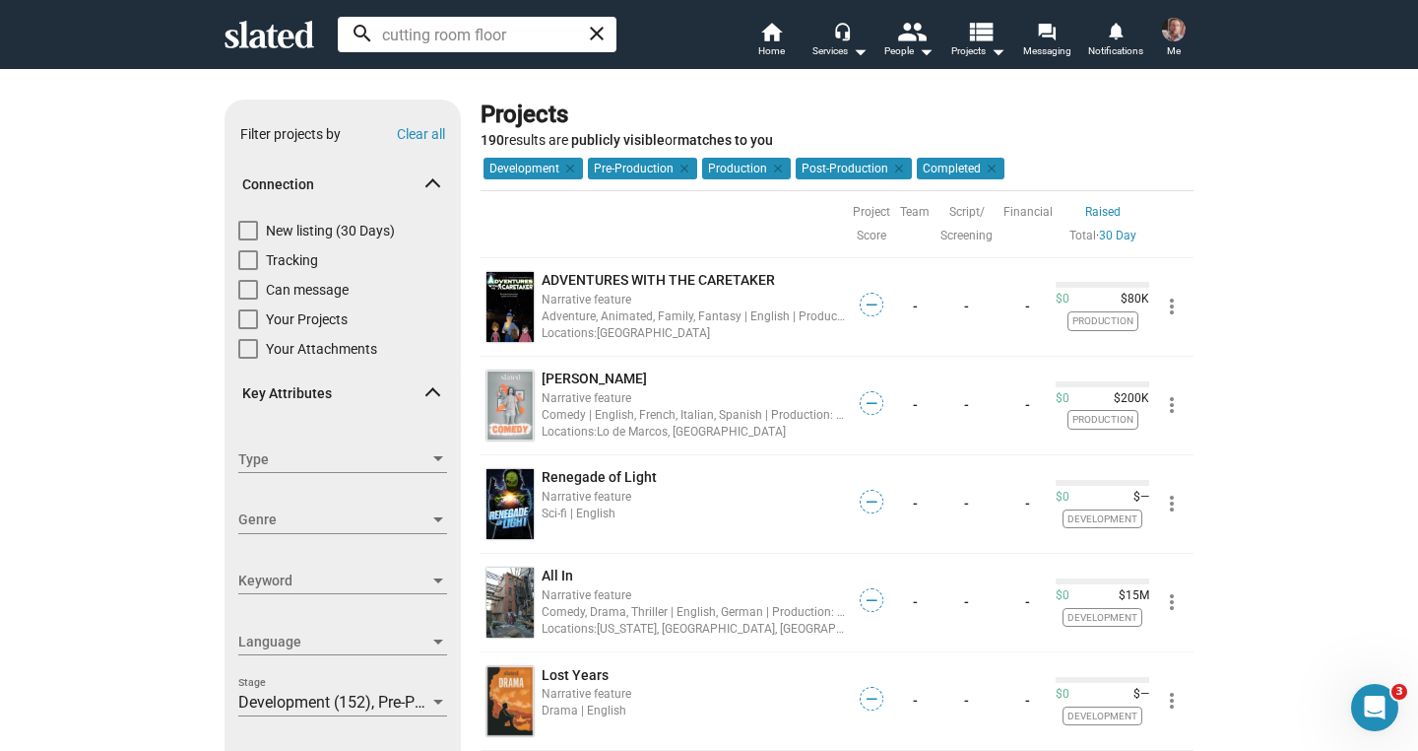
click at [274, 33] on icon at bounding box center [270, 35] width 90 height 28
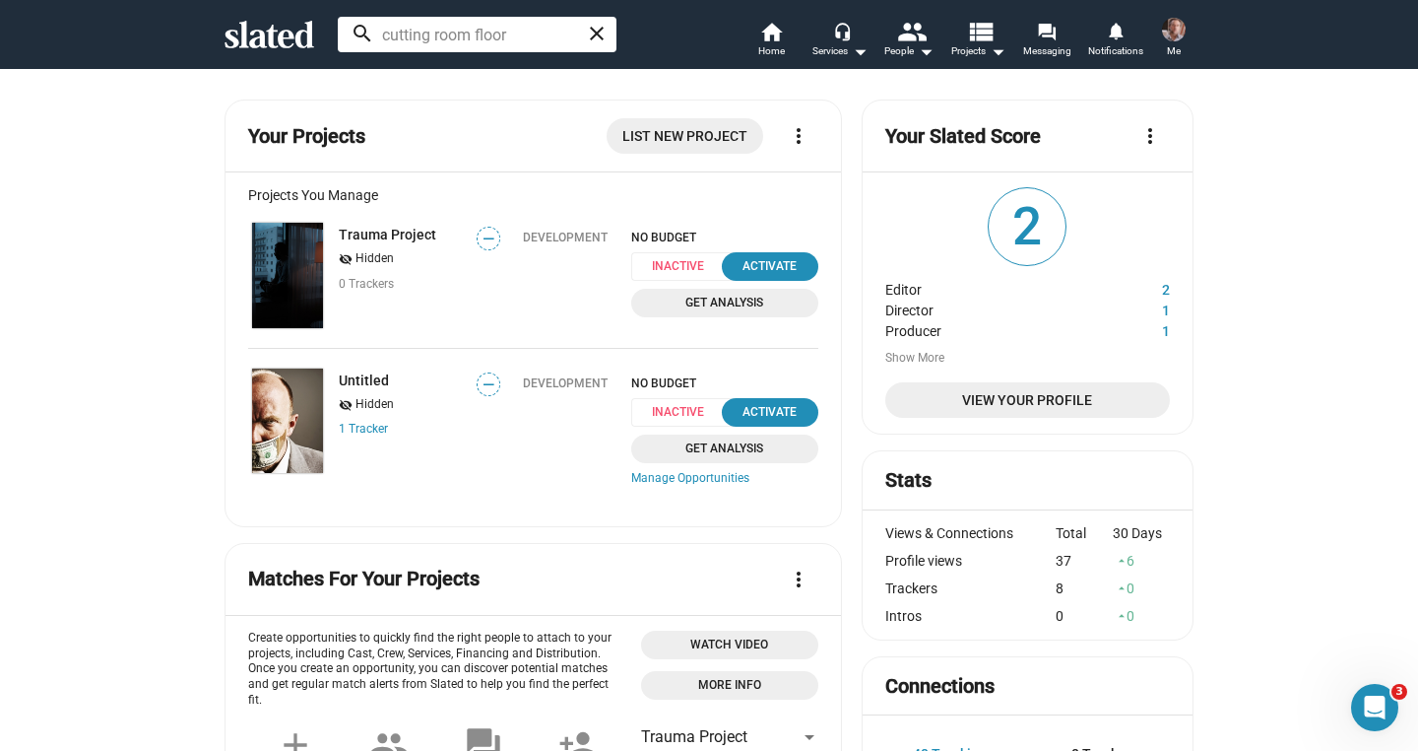
click at [1173, 29] on img at bounding box center [1174, 30] width 24 height 24
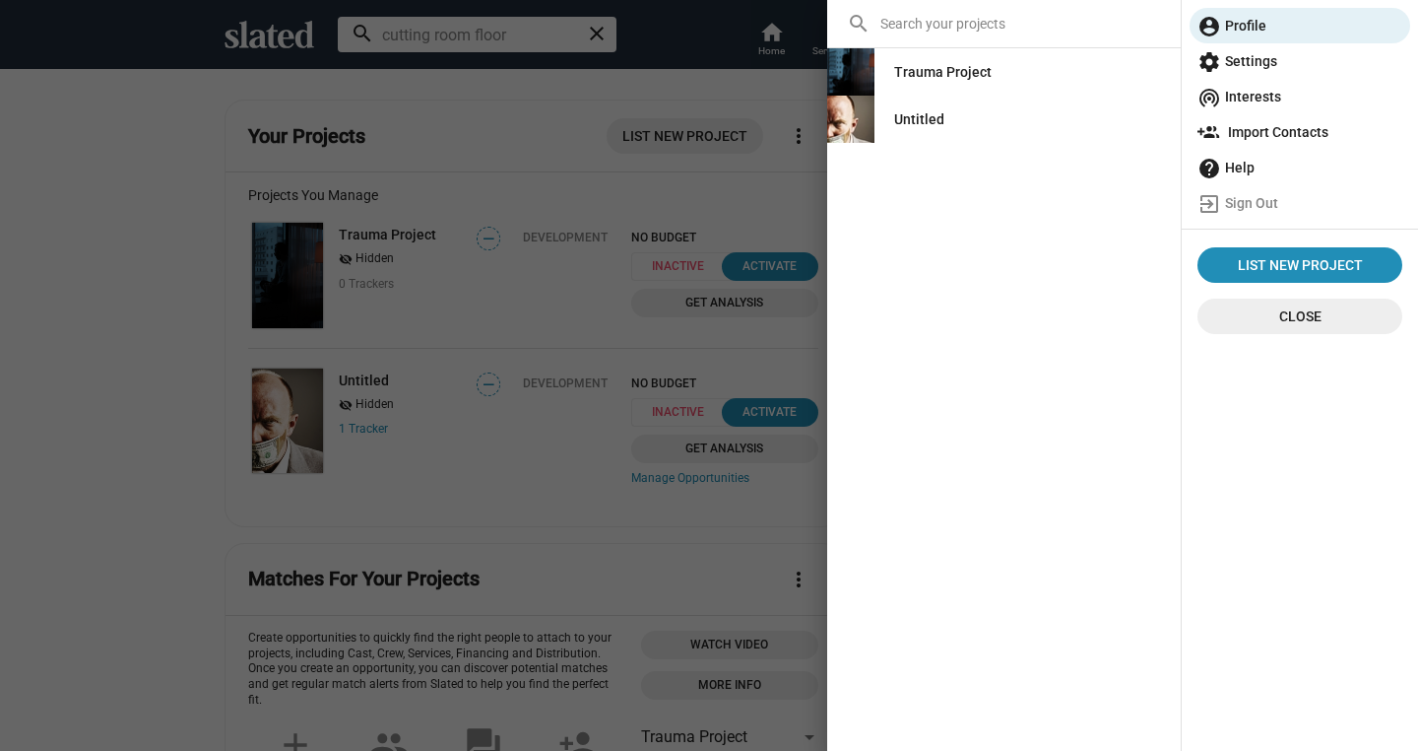
click at [572, 540] on div at bounding box center [709, 375] width 1418 height 751
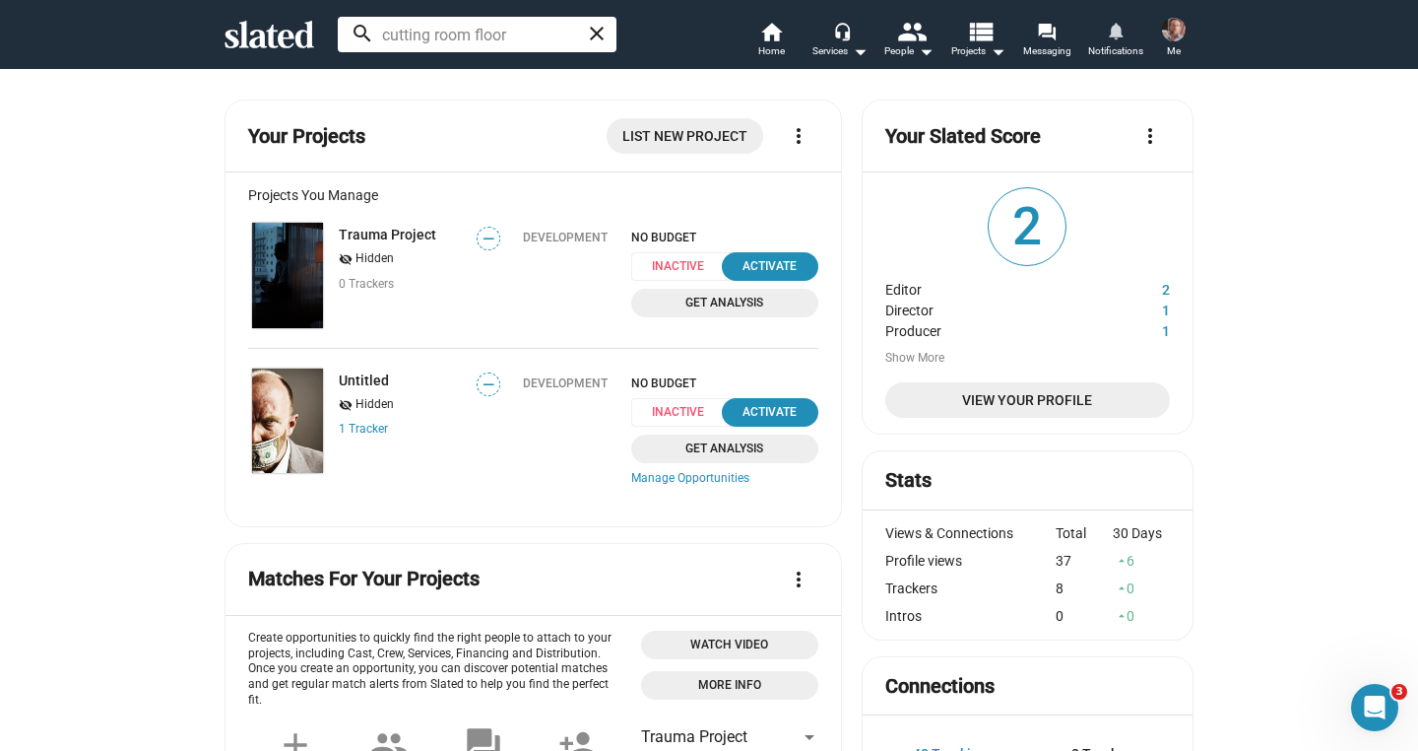
click at [1112, 41] on span "Notifications" at bounding box center [1115, 51] width 55 height 24
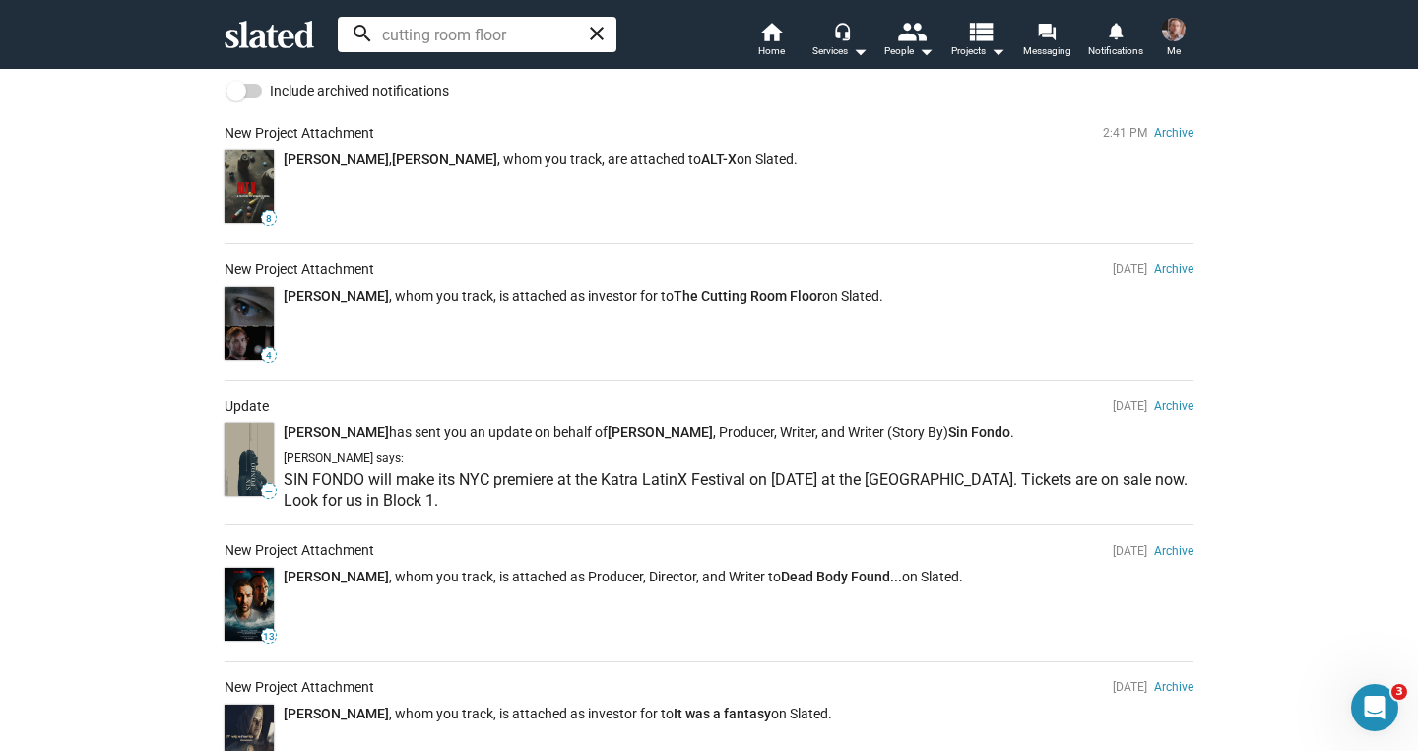
scroll to position [197, 0]
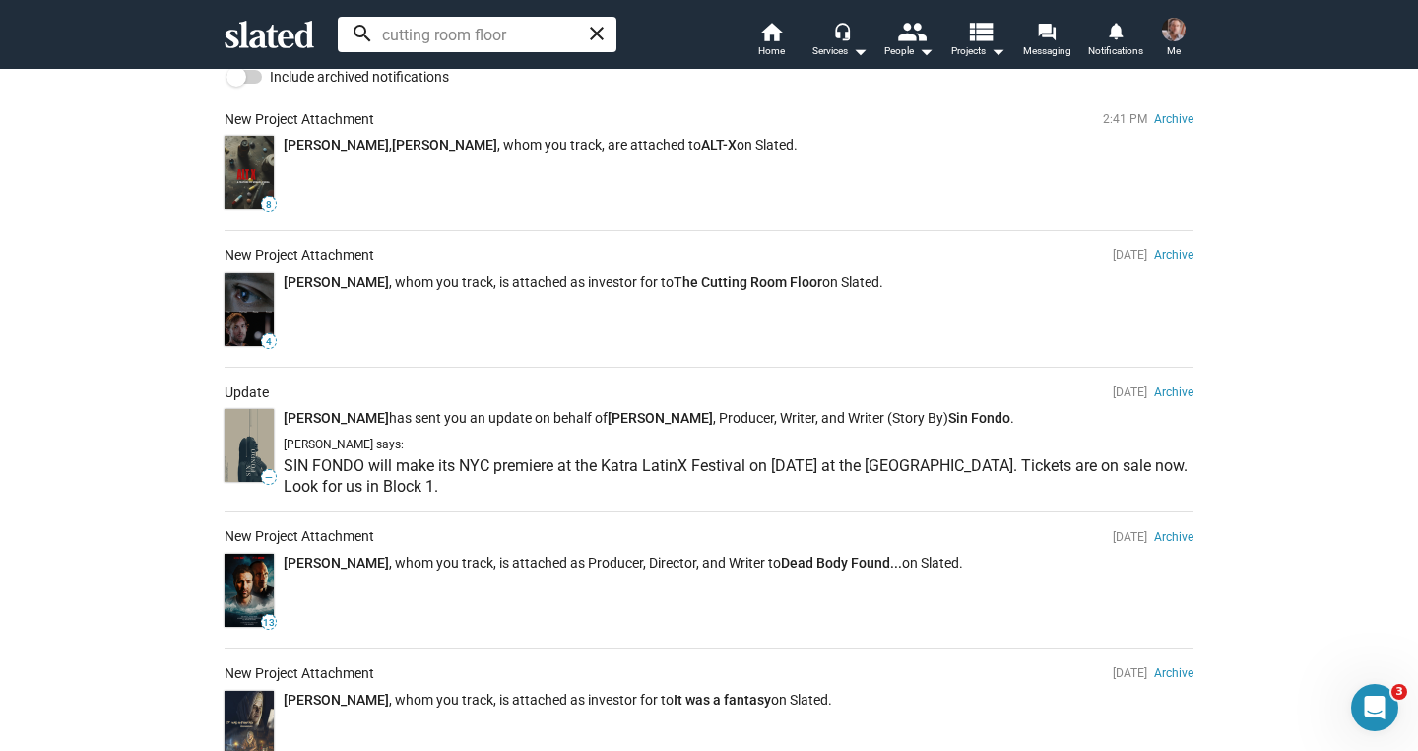
click at [247, 300] on img at bounding box center [249, 309] width 49 height 73
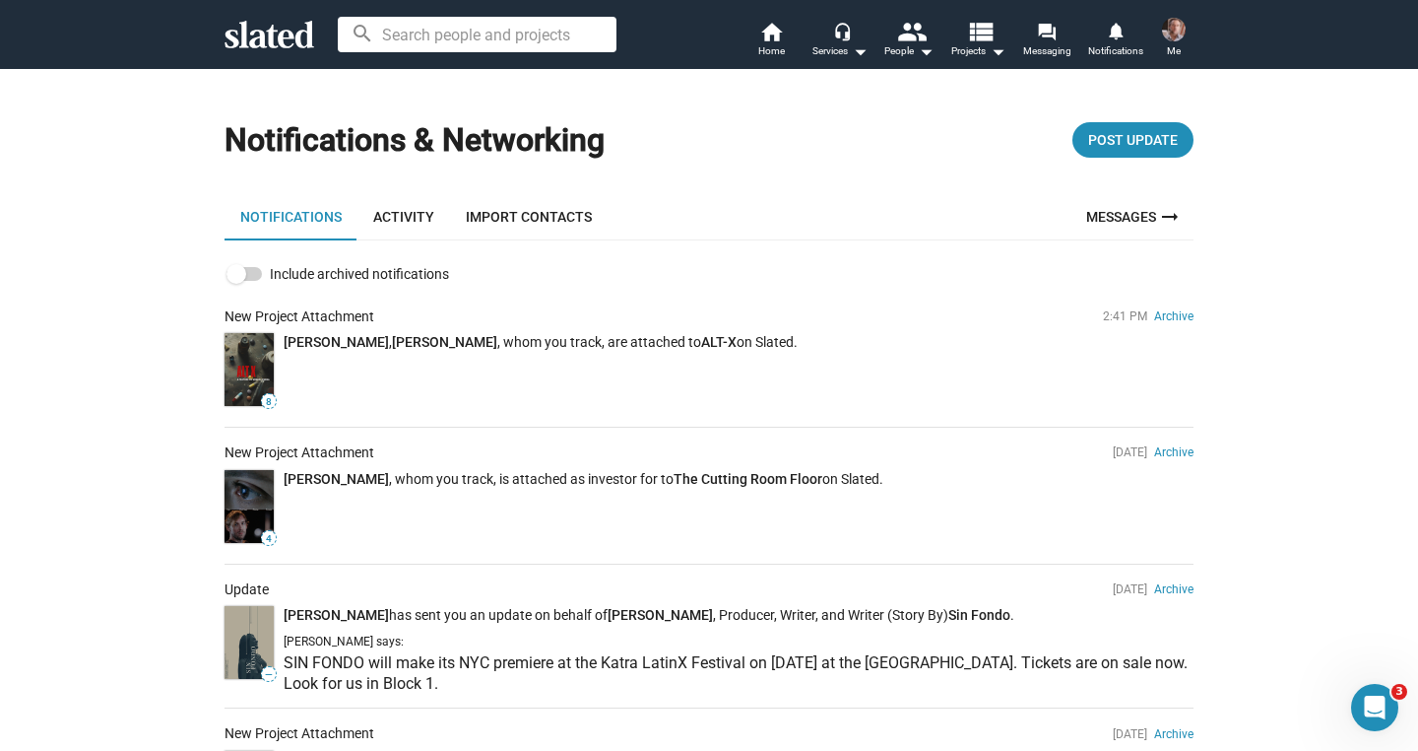
click at [303, 480] on link "[PERSON_NAME]" at bounding box center [336, 479] width 105 height 16
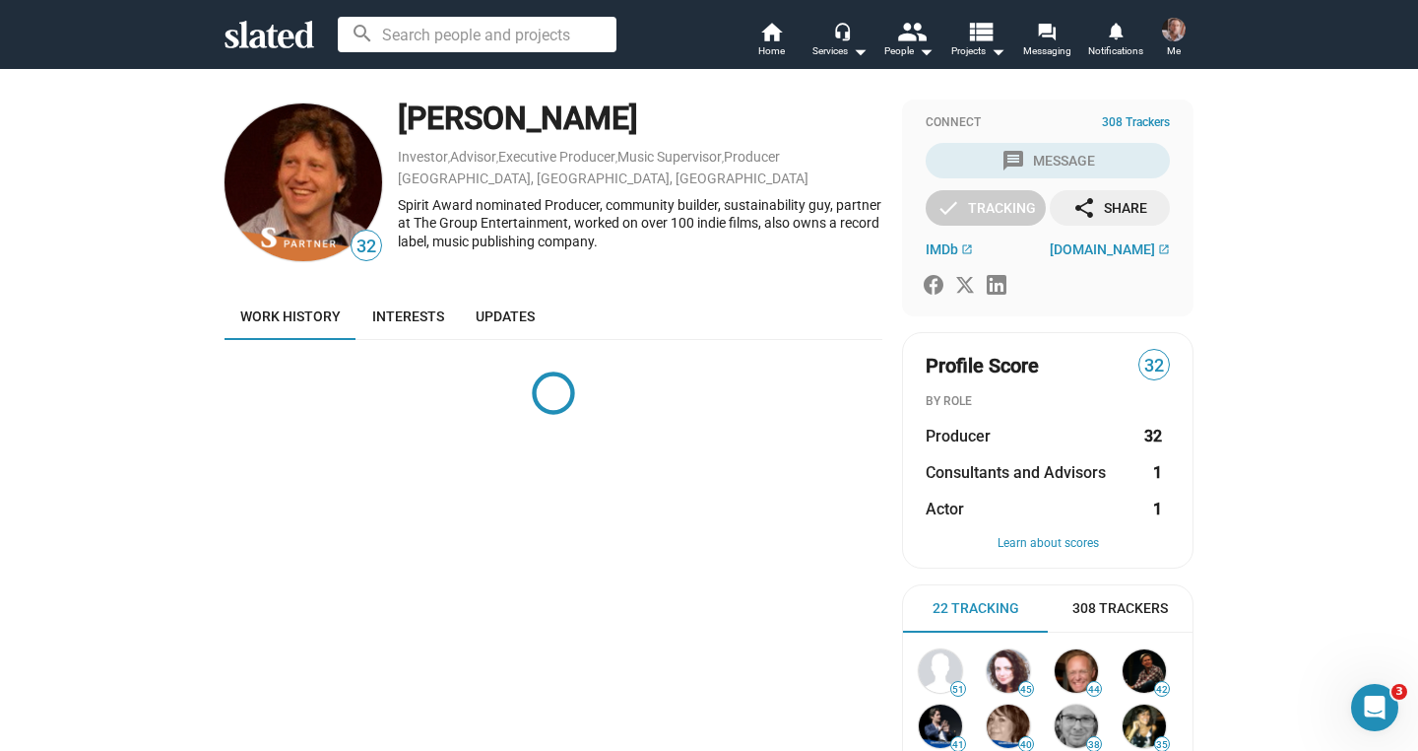
click at [134, 262] on div "32 Gill Holland Investor , Advisor , Executive Producer , Music Supervisor , Pr…" at bounding box center [709, 600] width 1418 height 1064
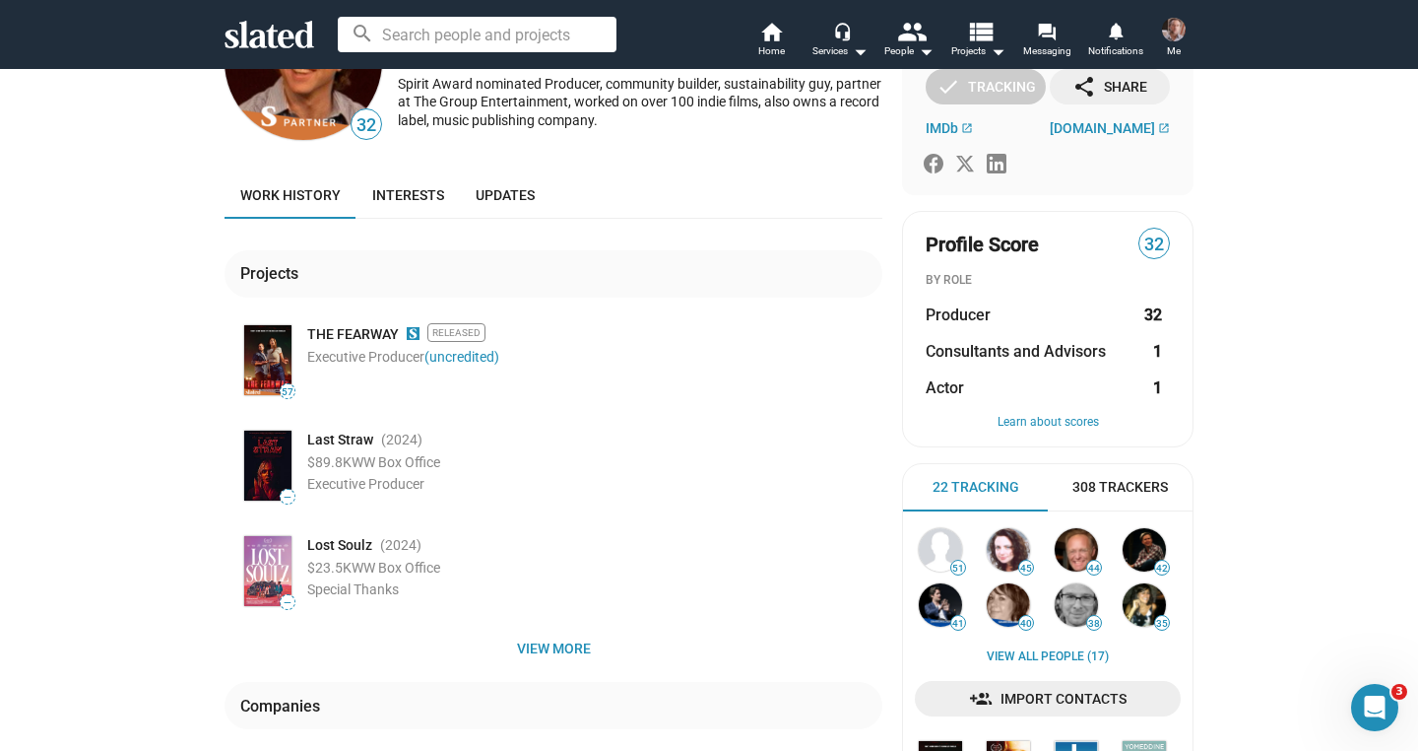
scroll to position [118, 0]
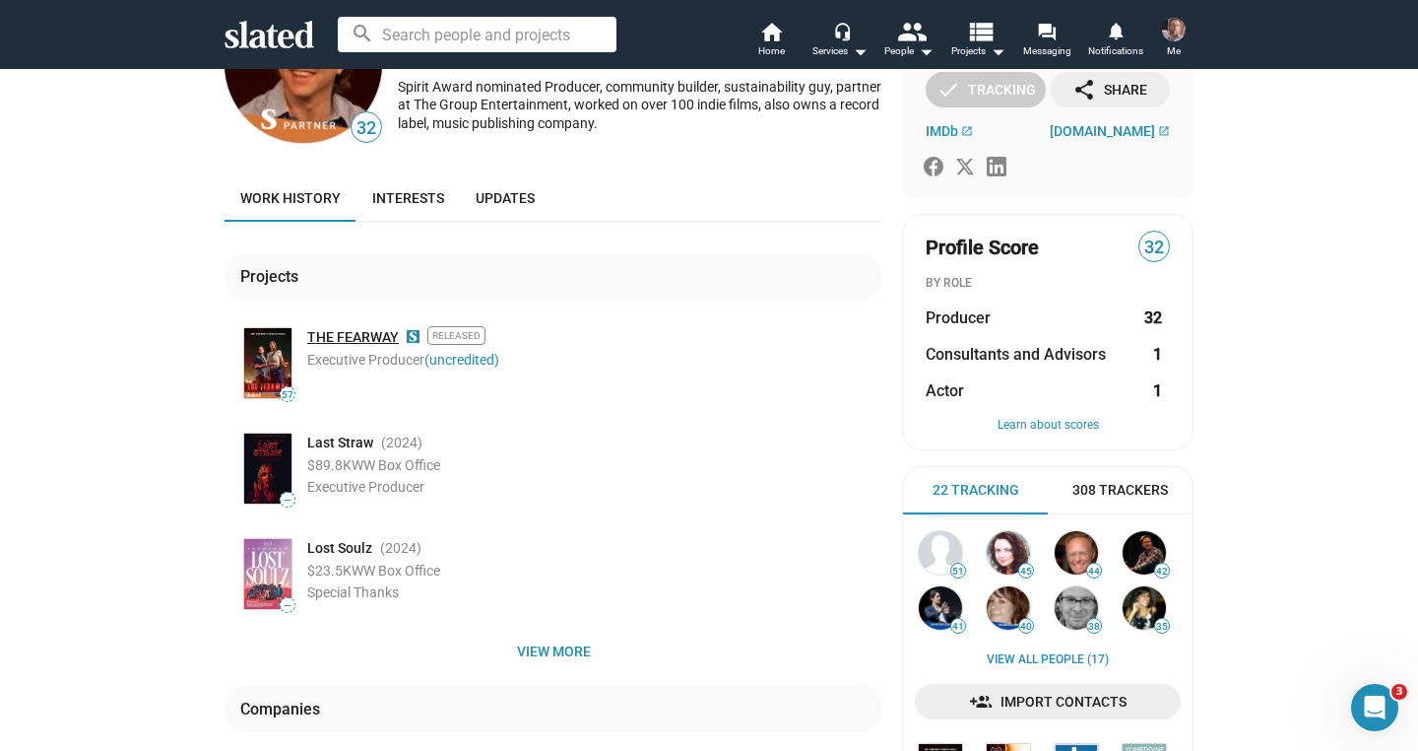
click at [340, 333] on link "THE FEARWAY" at bounding box center [353, 337] width 92 height 19
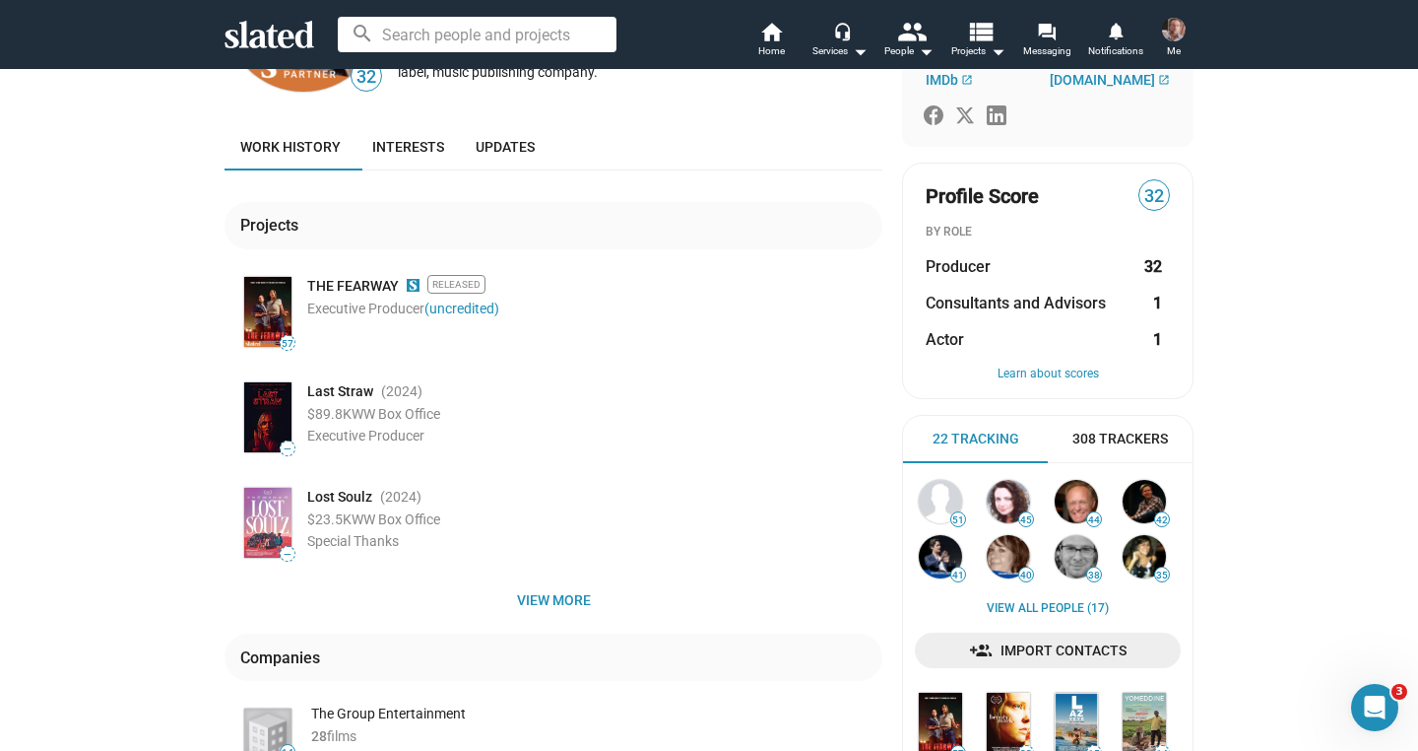
scroll to position [171, 0]
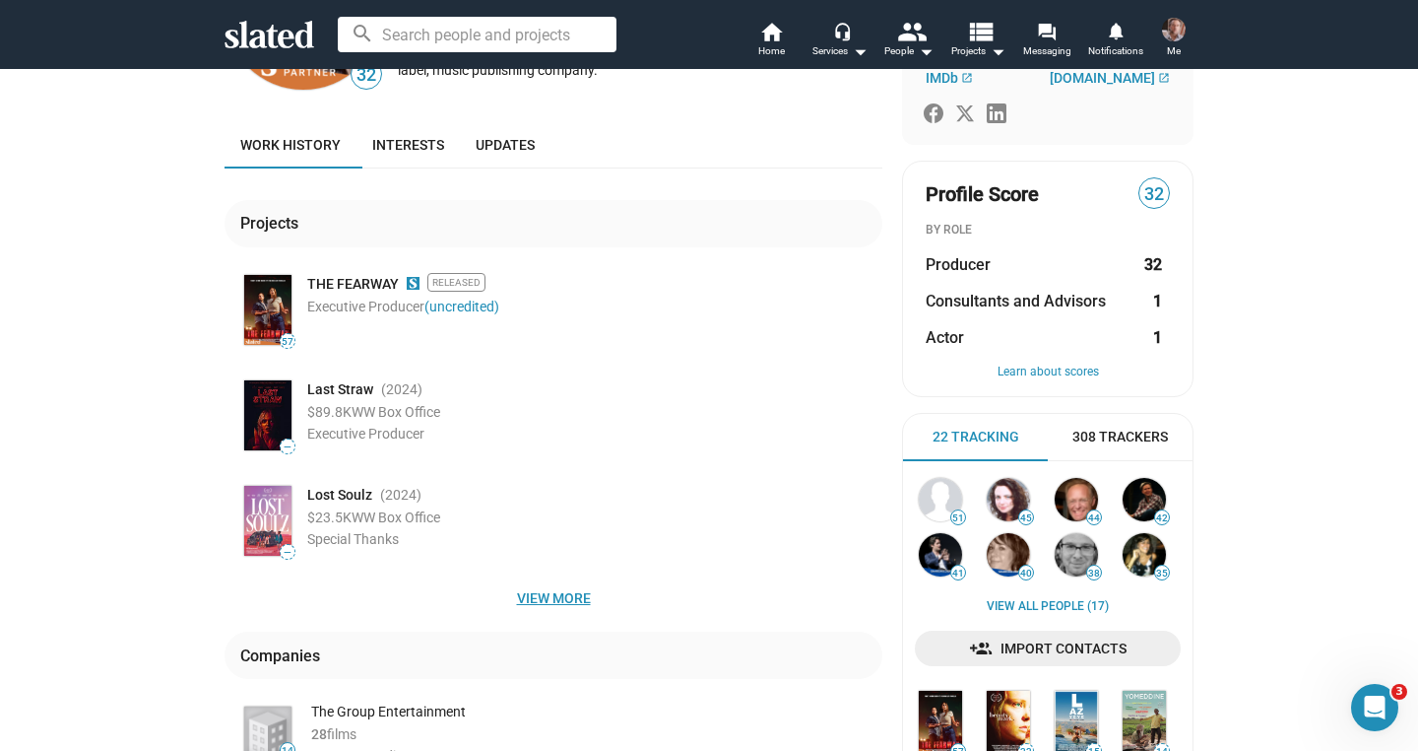
click at [546, 596] on span "View more" at bounding box center [553, 597] width 626 height 35
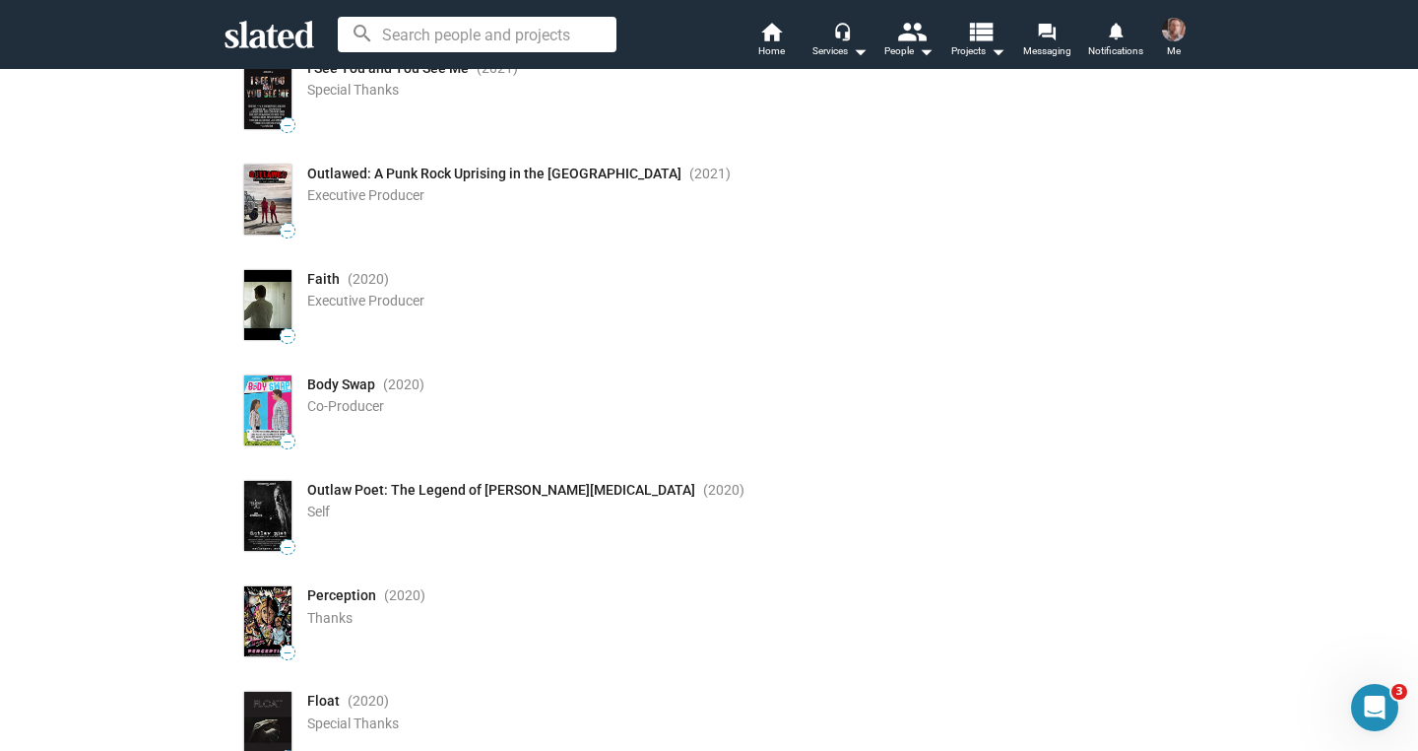
scroll to position [0, 0]
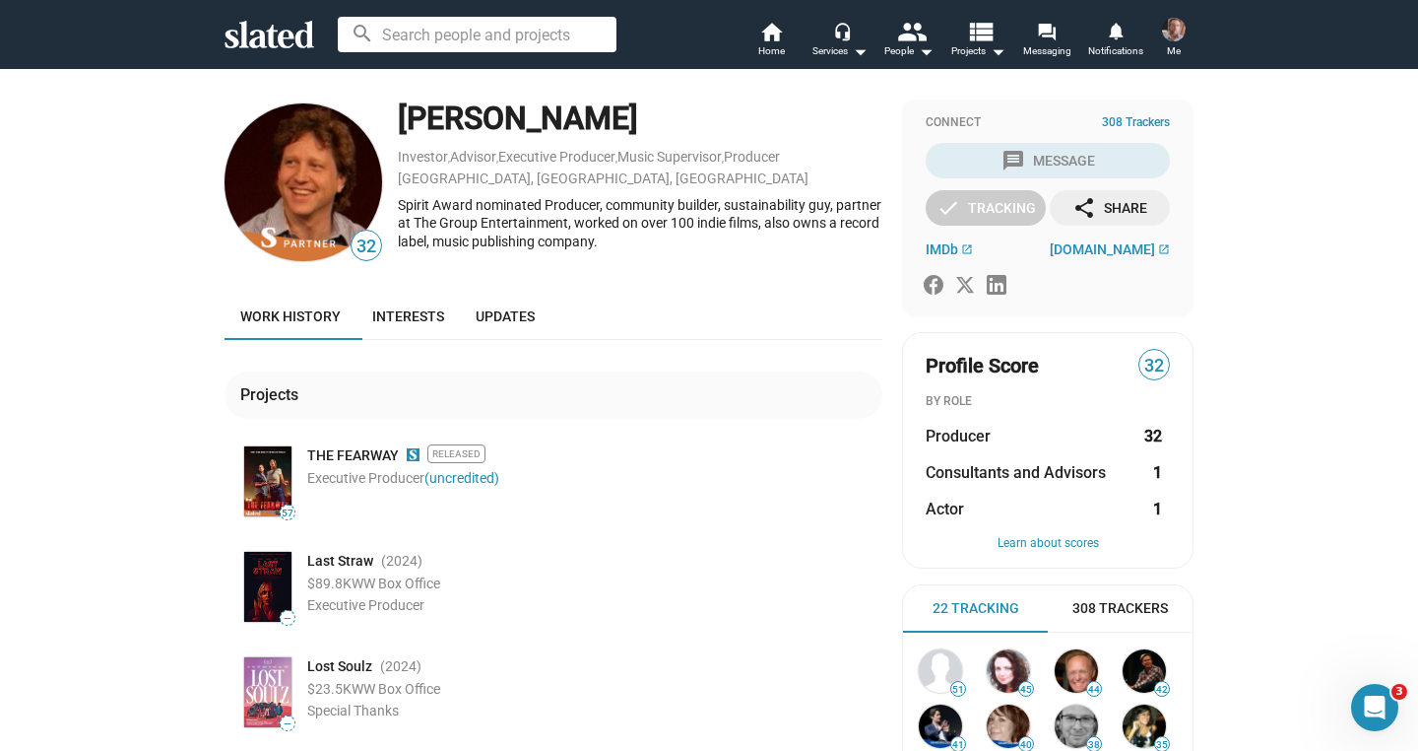
click at [263, 24] on icon at bounding box center [270, 35] width 90 height 28
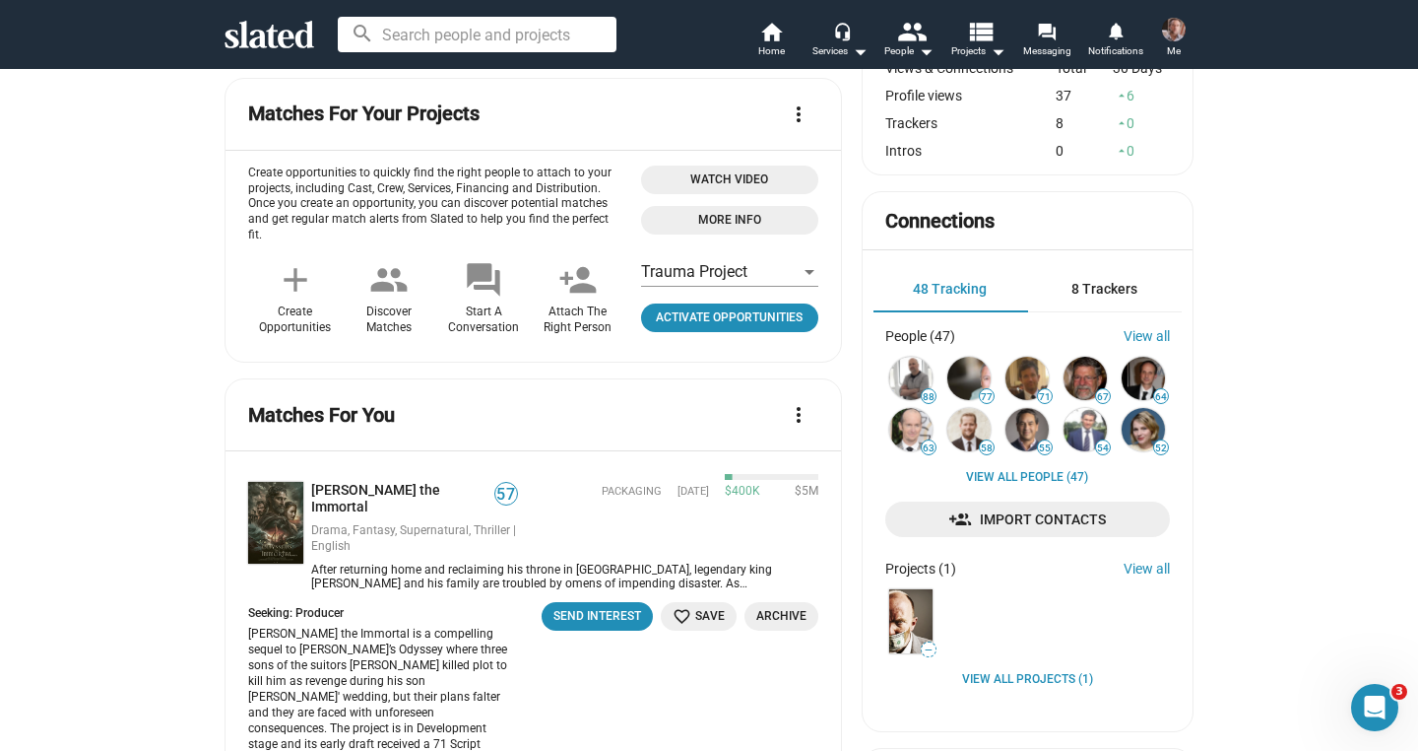
scroll to position [468, 0]
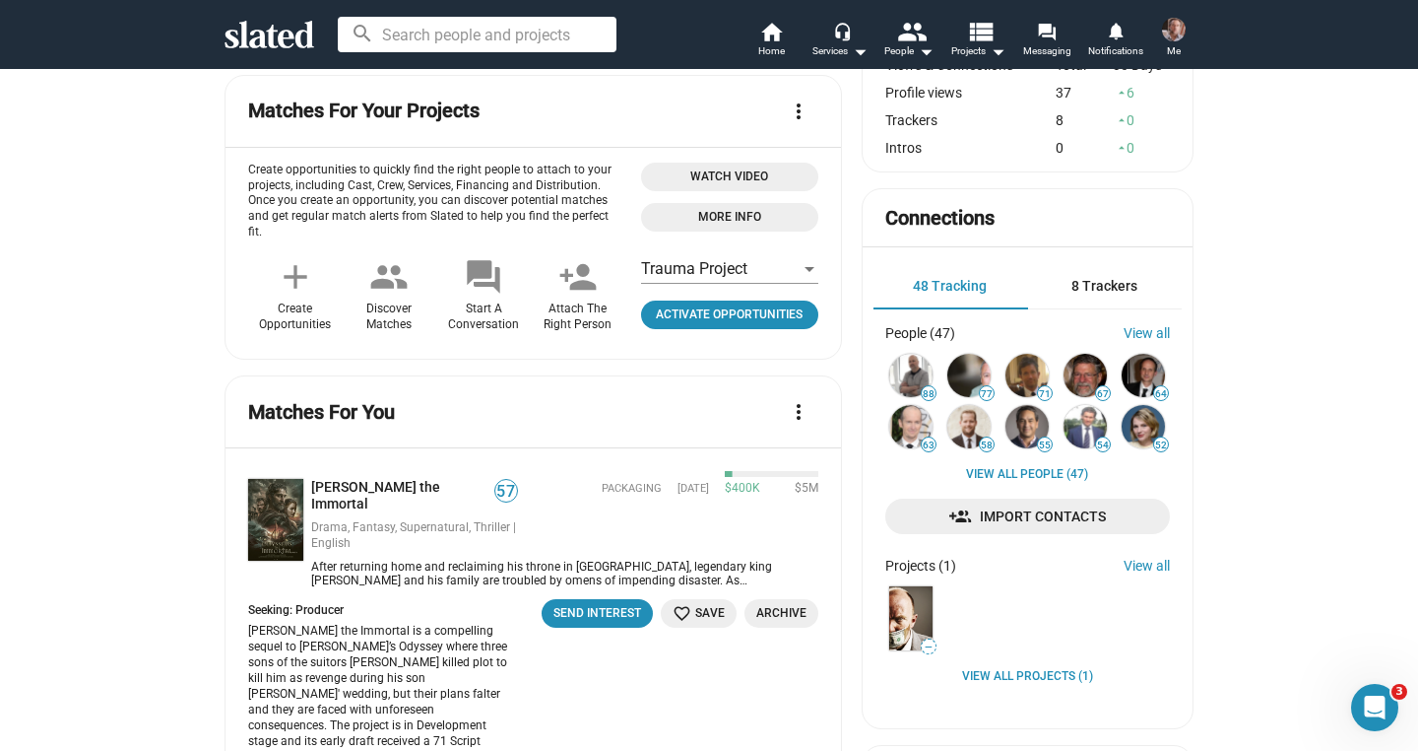
click at [1079, 283] on span "8 Trackers" at bounding box center [1105, 286] width 66 height 16
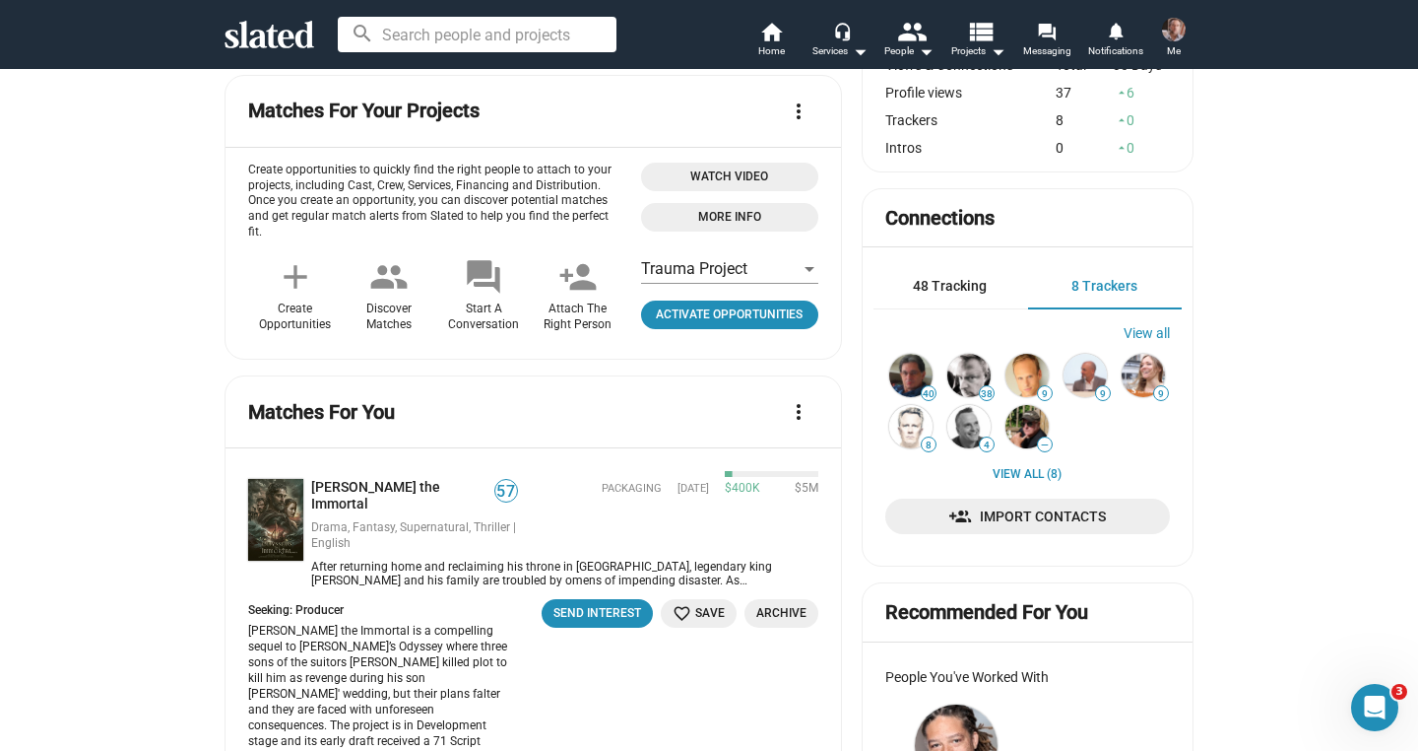
click at [960, 289] on span "48 Tracking" at bounding box center [950, 286] width 74 height 16
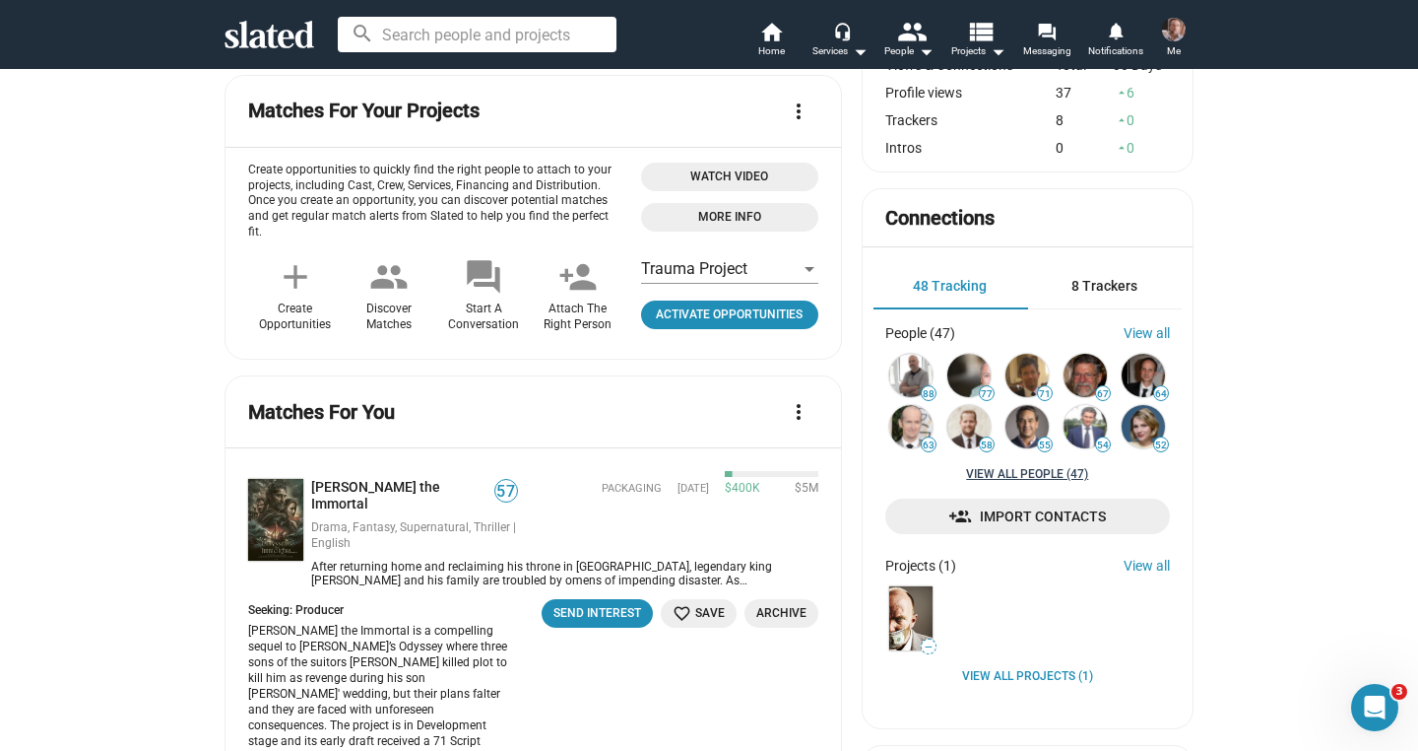
click at [1042, 475] on link "View all People (47)" at bounding box center [1027, 475] width 122 height 16
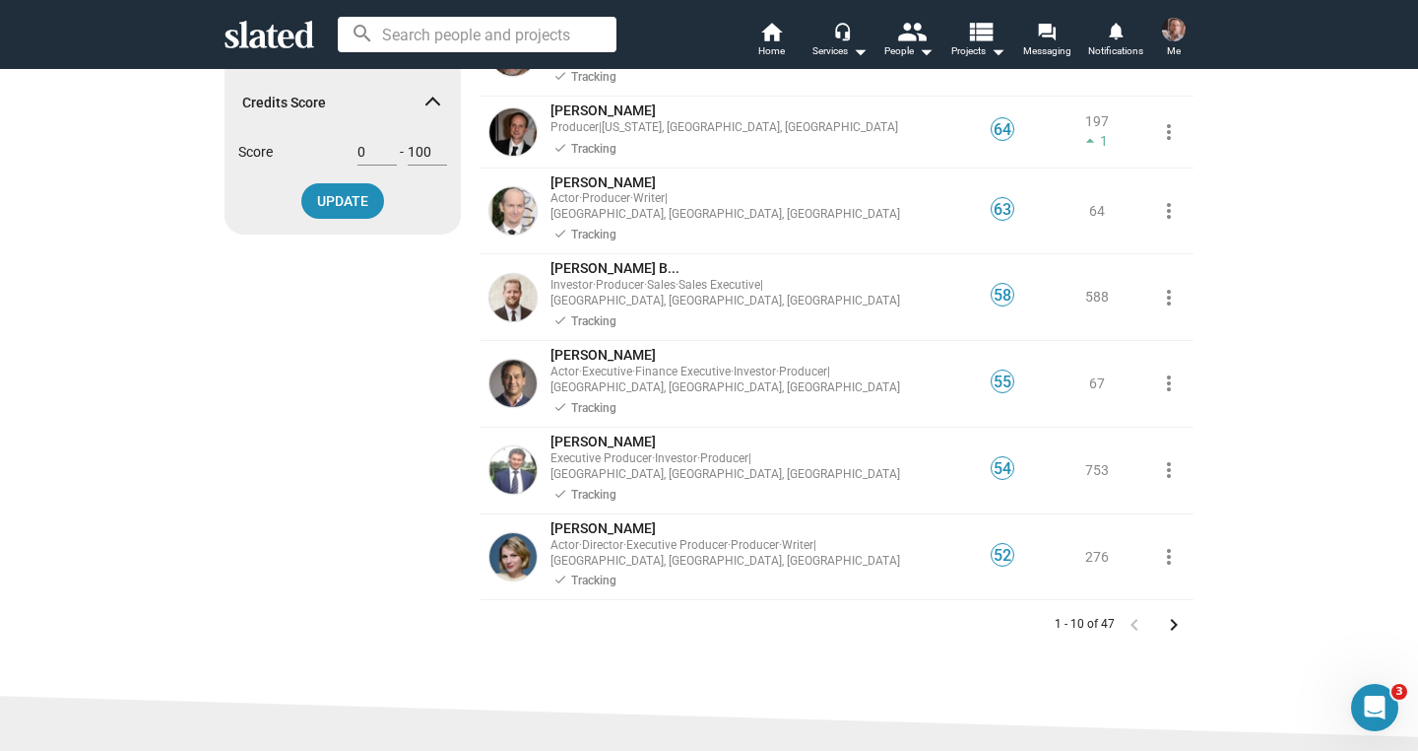
scroll to position [505, 0]
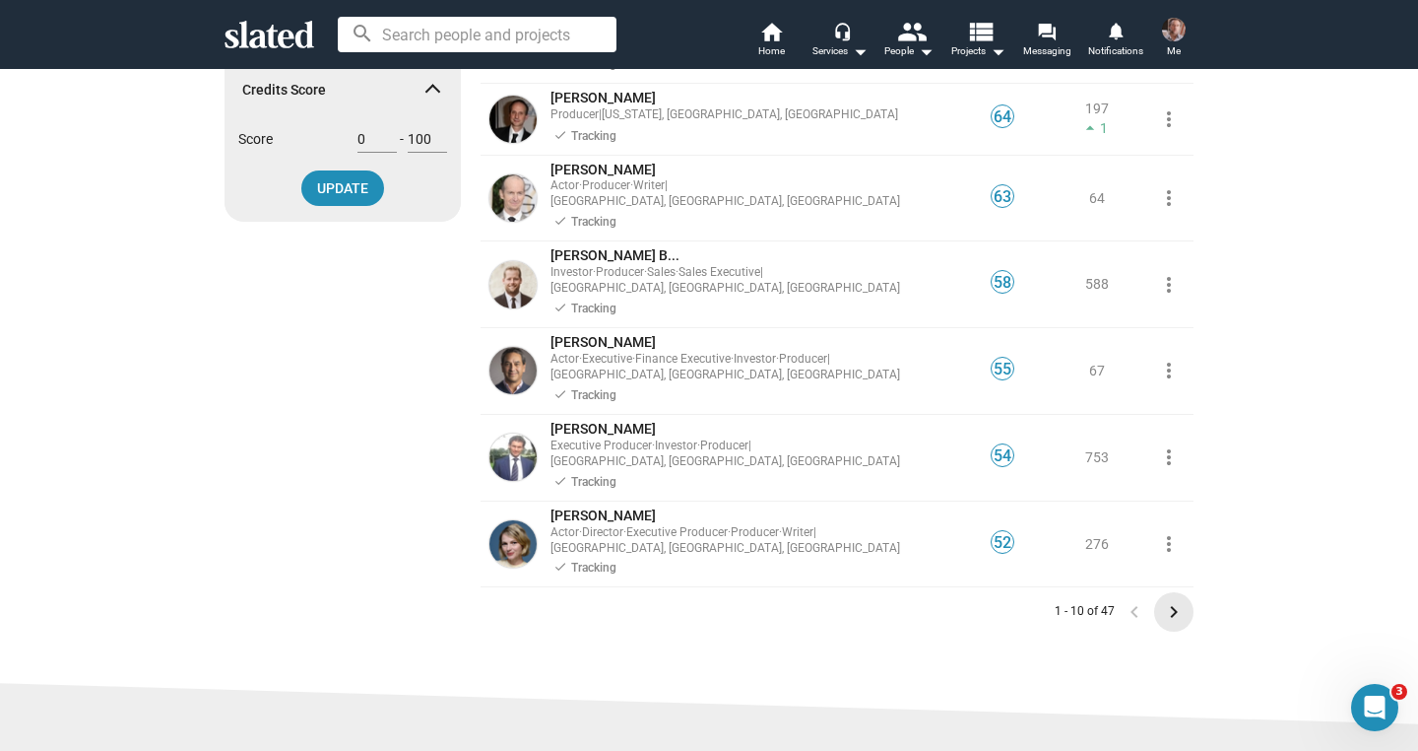
click at [1168, 600] on mat-icon "keyboard_arrow_right" at bounding box center [1174, 612] width 24 height 24
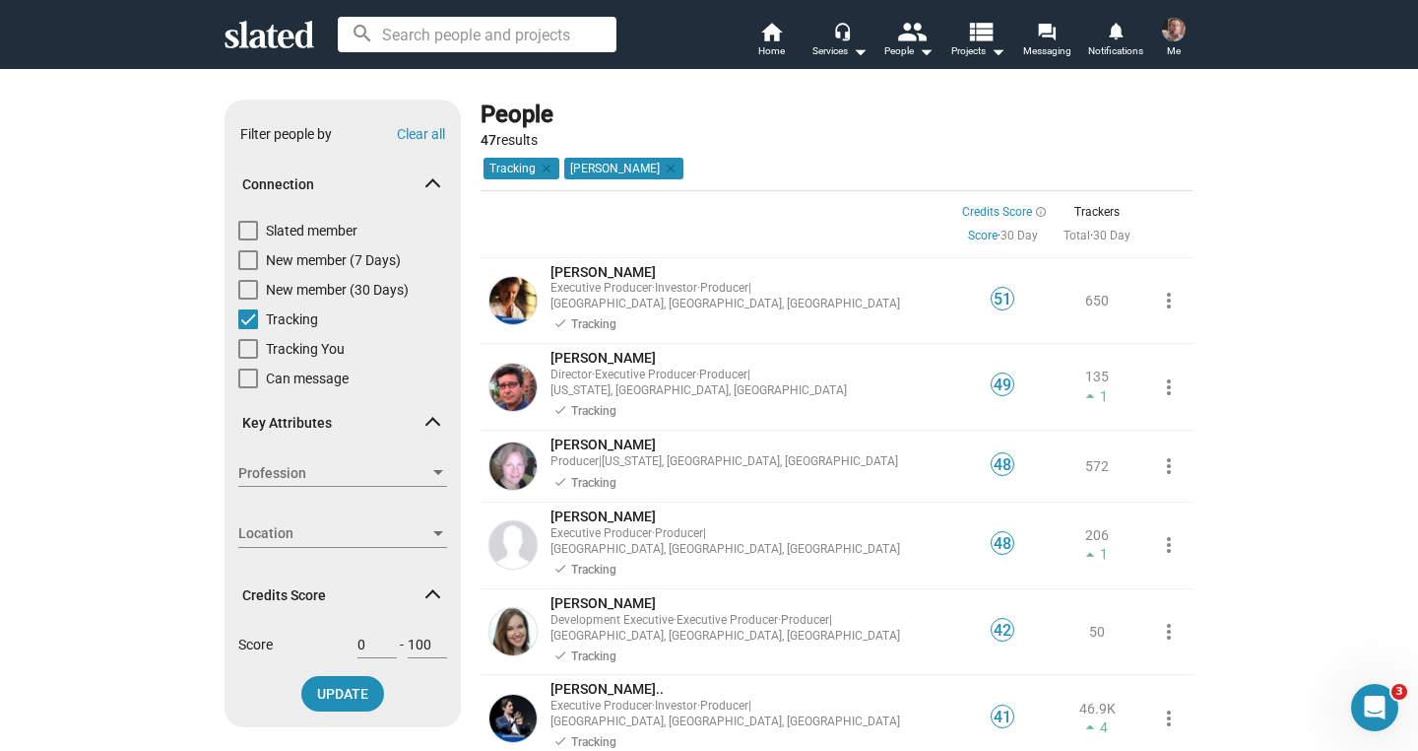
click at [1331, 234] on div "Show filters Filter people by Clear all Connection Slated member New member (7 …" at bounding box center [709, 633] width 1418 height 1131
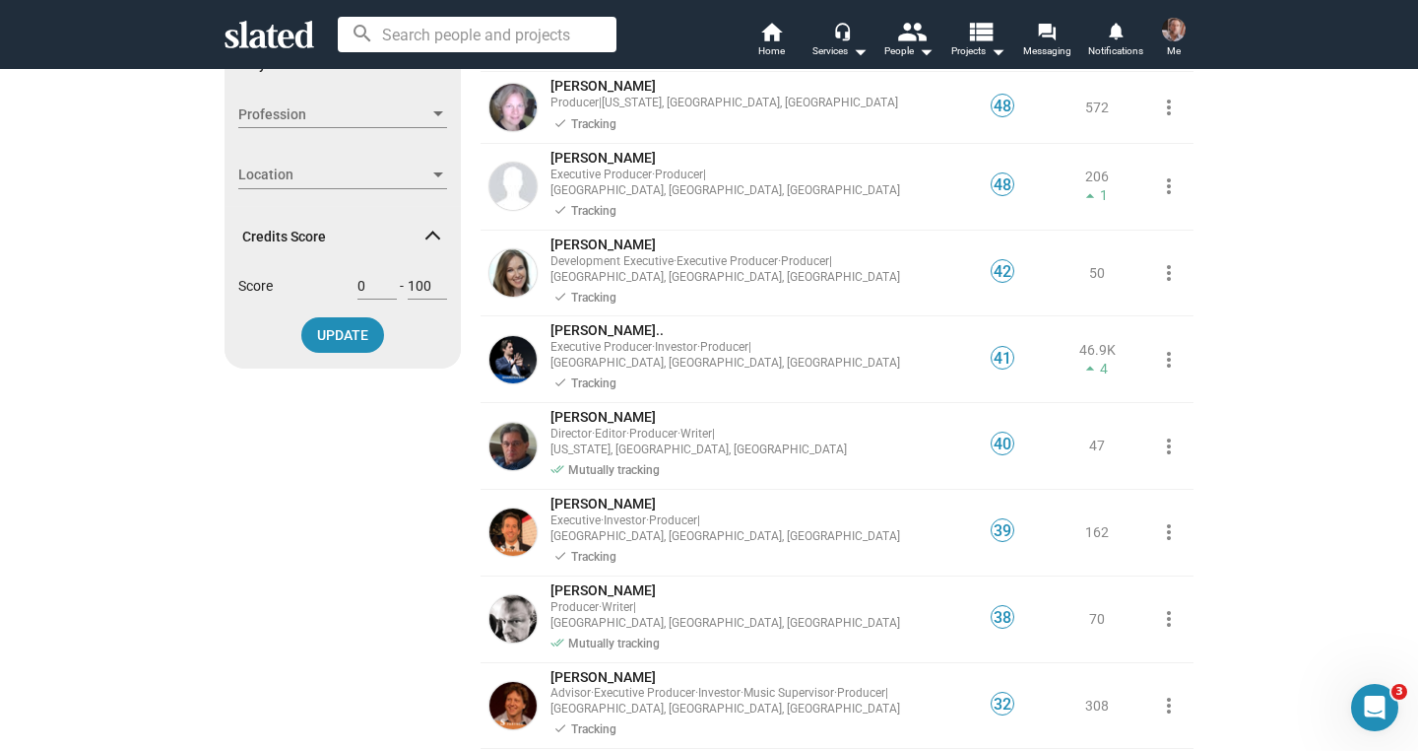
scroll to position [357, 0]
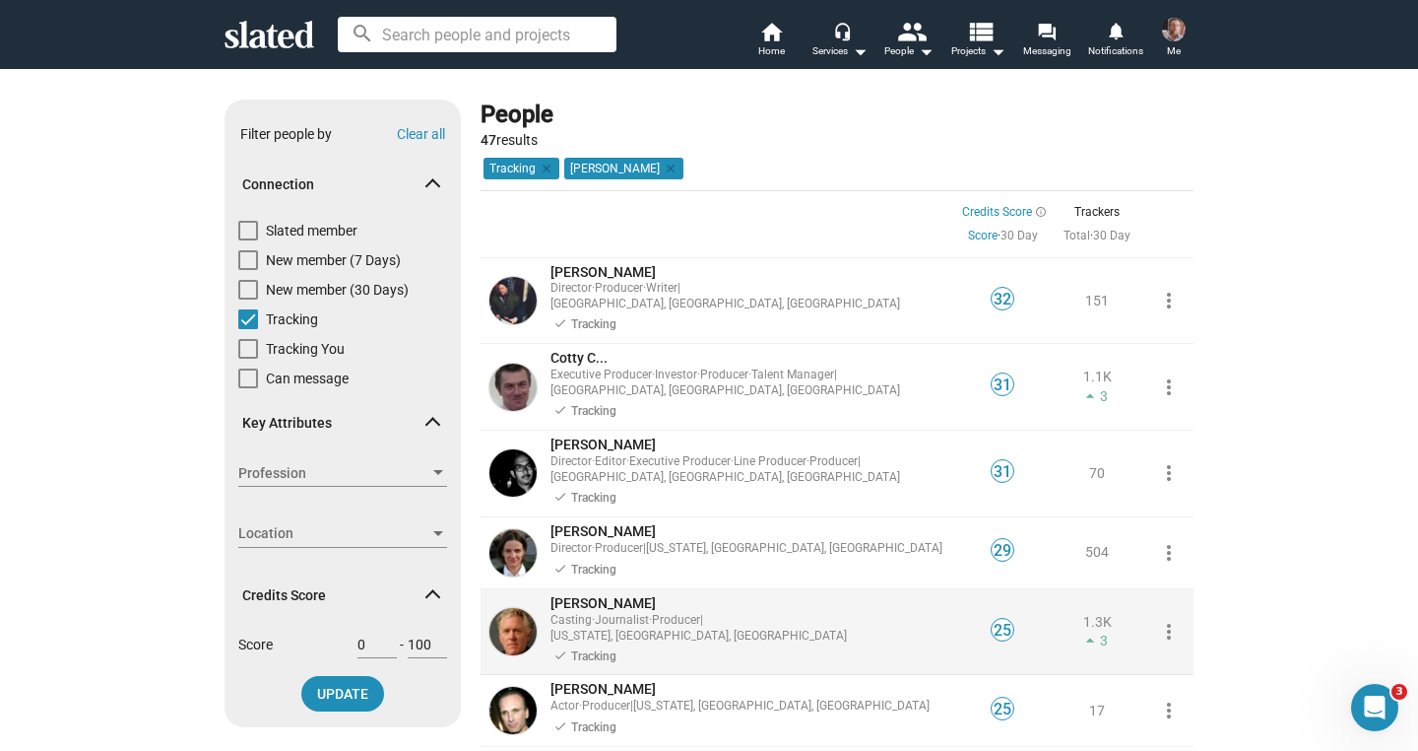
click at [601, 595] on span "[PERSON_NAME]" at bounding box center [603, 603] width 105 height 16
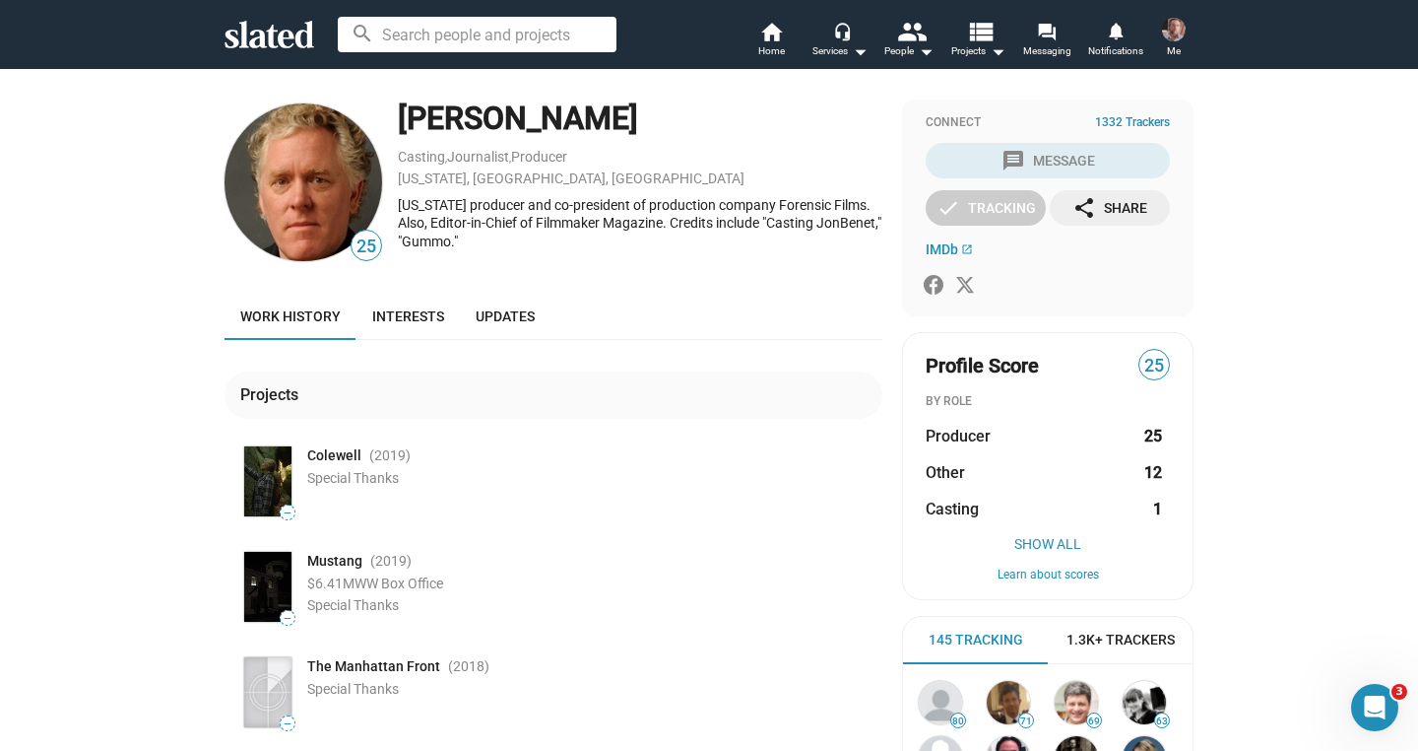
click at [57, 472] on div "25 [PERSON_NAME] , Journalist , Producer [US_STATE], [GEOGRAPHIC_DATA], [DEMOGR…" at bounding box center [709, 639] width 1418 height 1143
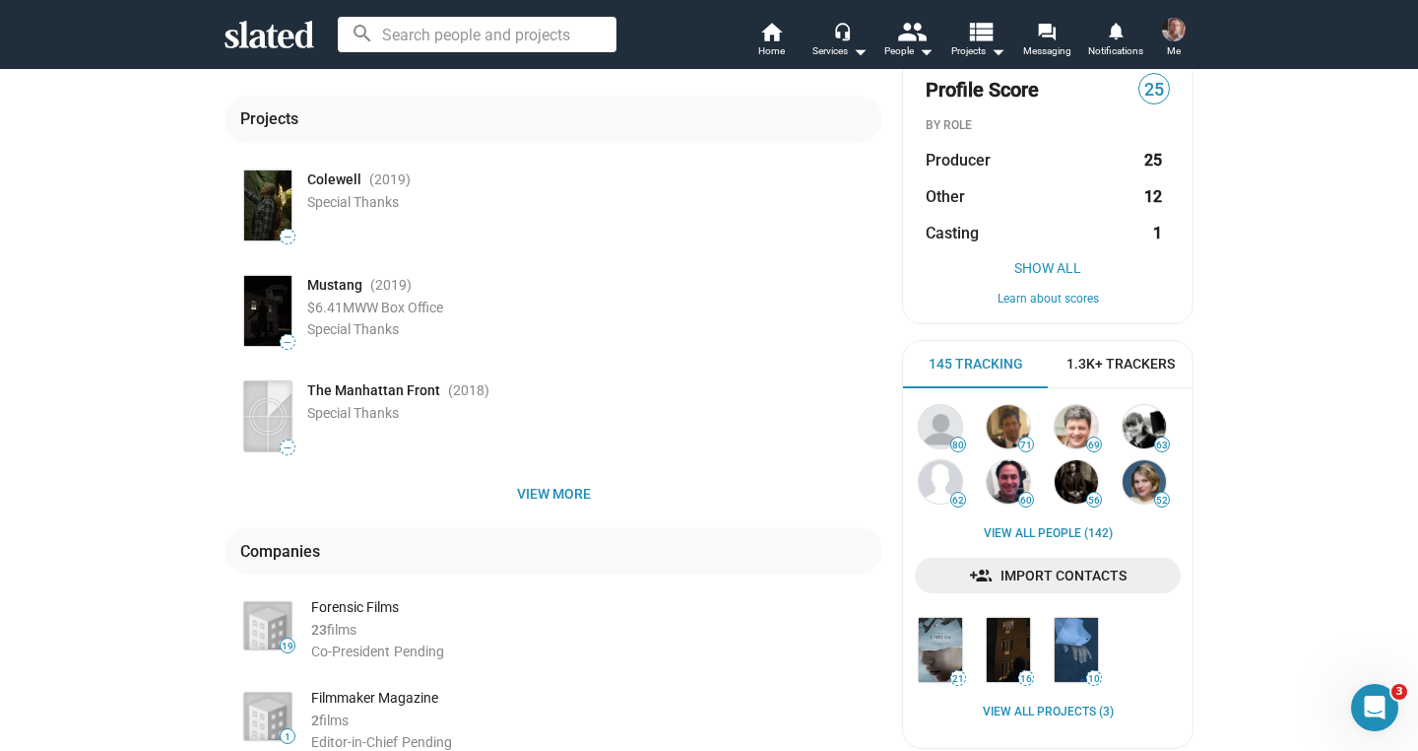
scroll to position [315, 0]
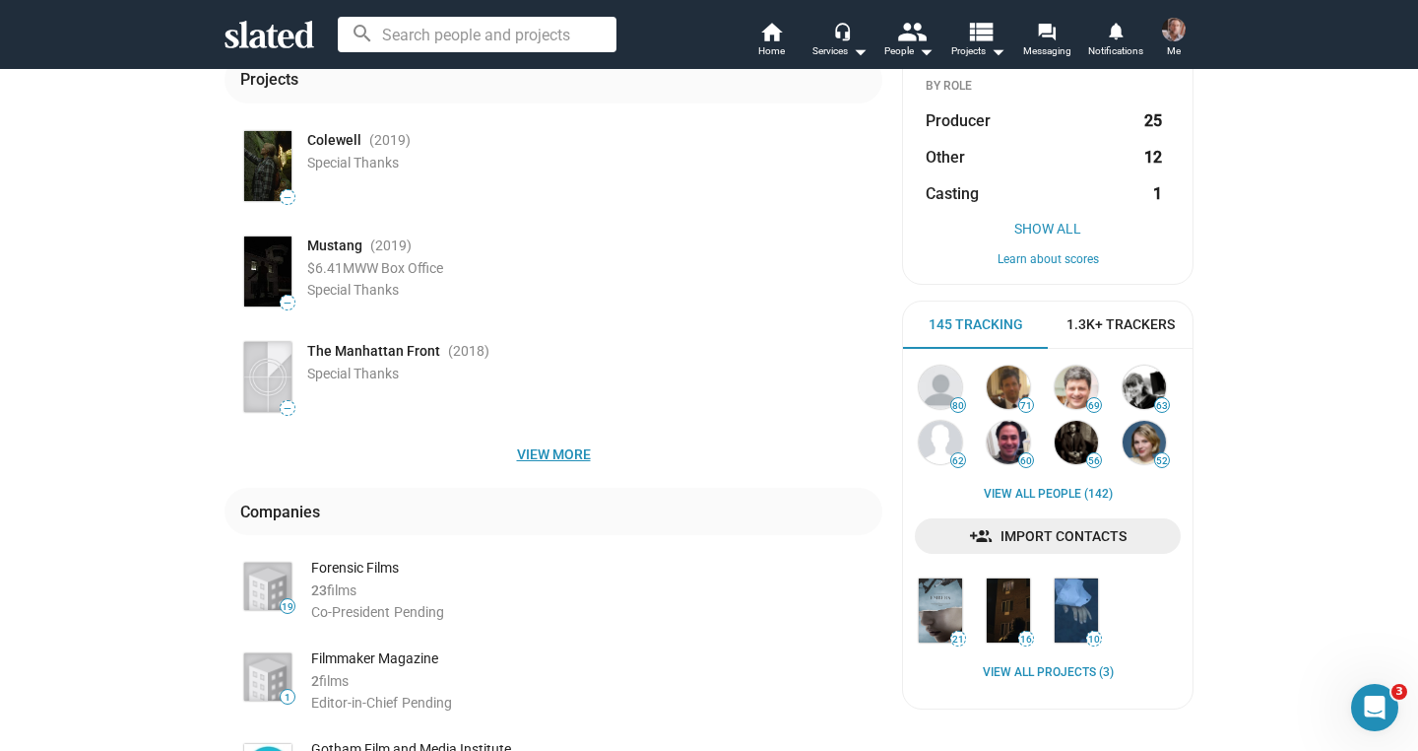
click at [555, 454] on span "View more" at bounding box center [553, 453] width 626 height 35
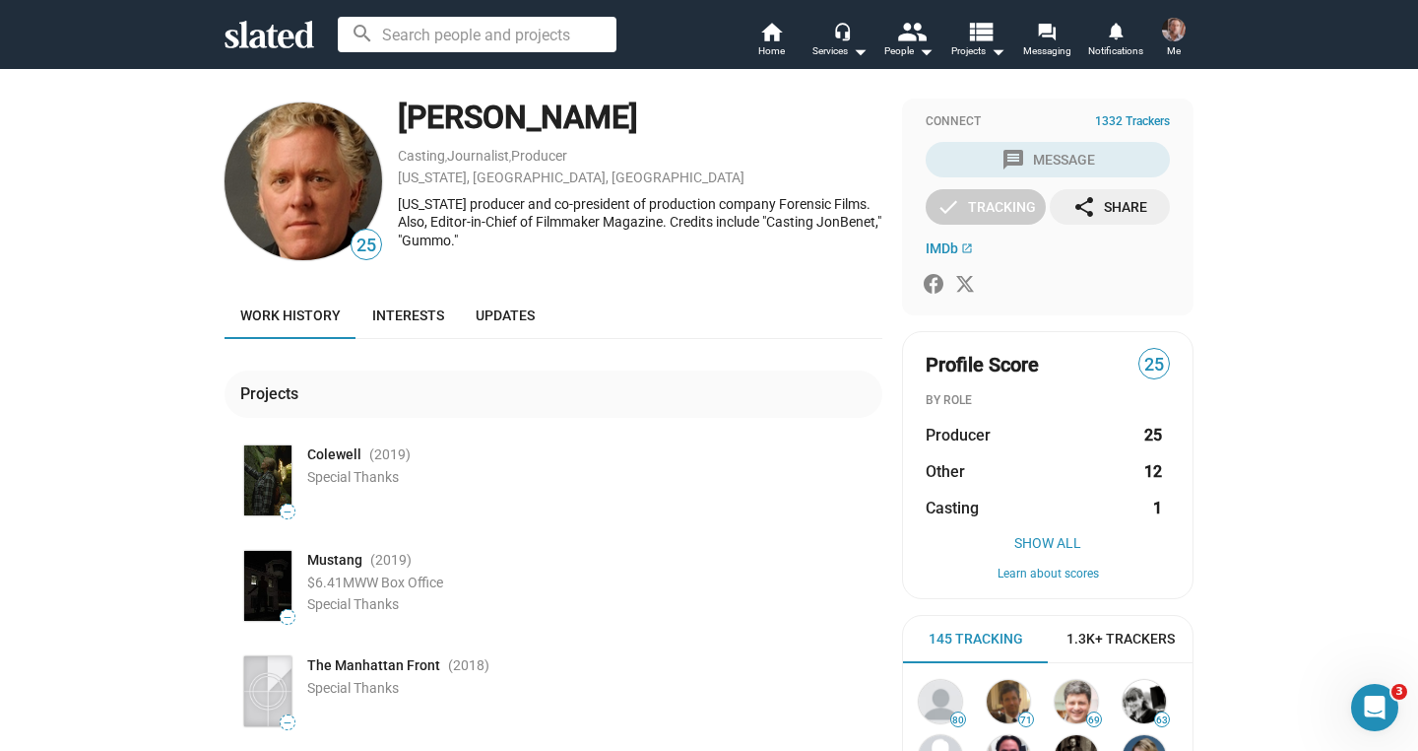
scroll to position [0, 0]
